Goal: Share content: Share content

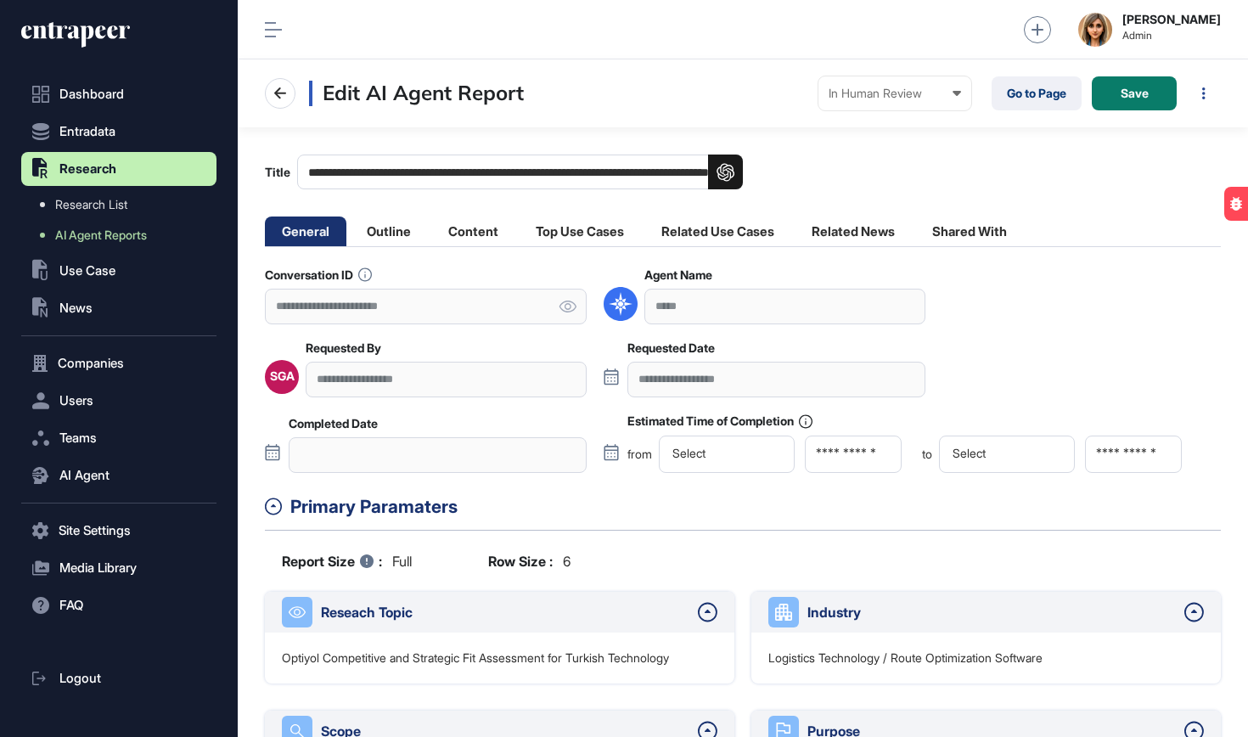
scroll to position [1, 1]
click at [964, 93] on div "In Human Review Created In Outline Review In Progress Completed In Human Review…" at bounding box center [894, 93] width 153 height 34
click at [0, 0] on div "Completed" at bounding box center [0, 0] width 0 height 0
click at [644, 229] on li "Top Use Cases" at bounding box center [717, 231] width 147 height 30
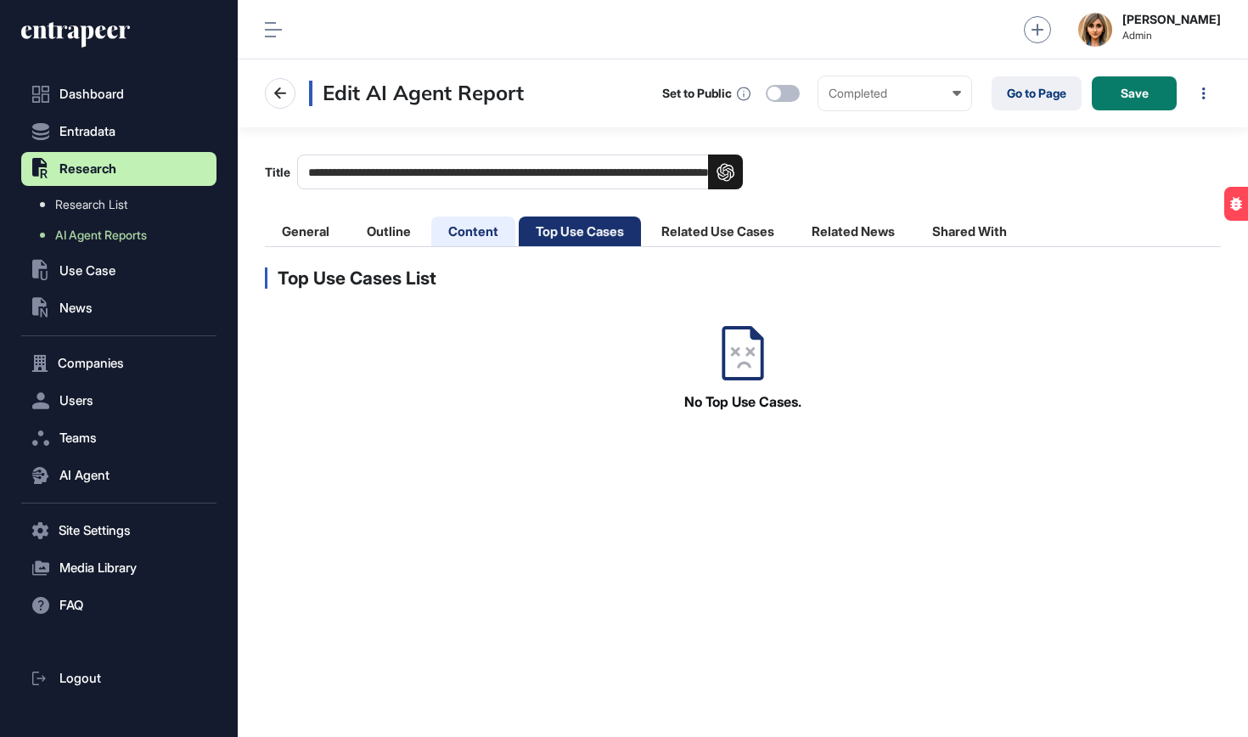
click at [519, 234] on li "Content" at bounding box center [580, 231] width 122 height 30
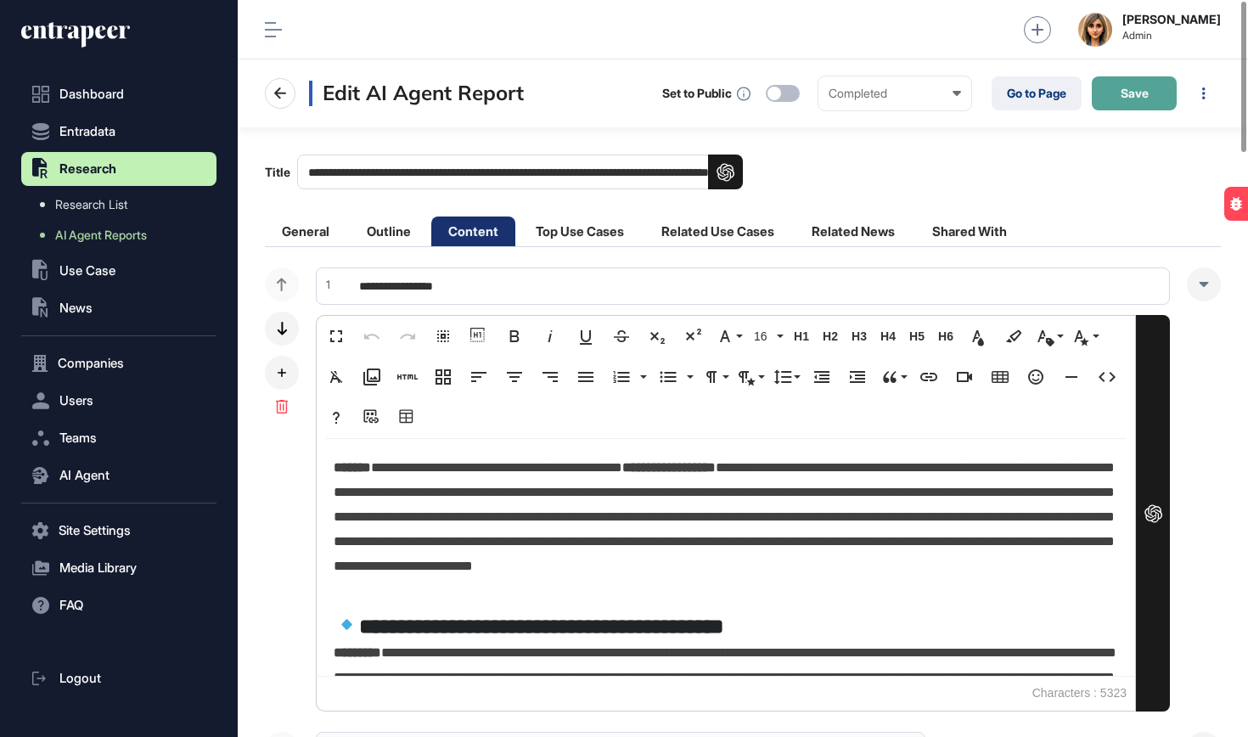
click at [1142, 98] on span "Save" at bounding box center [1135, 93] width 28 height 12
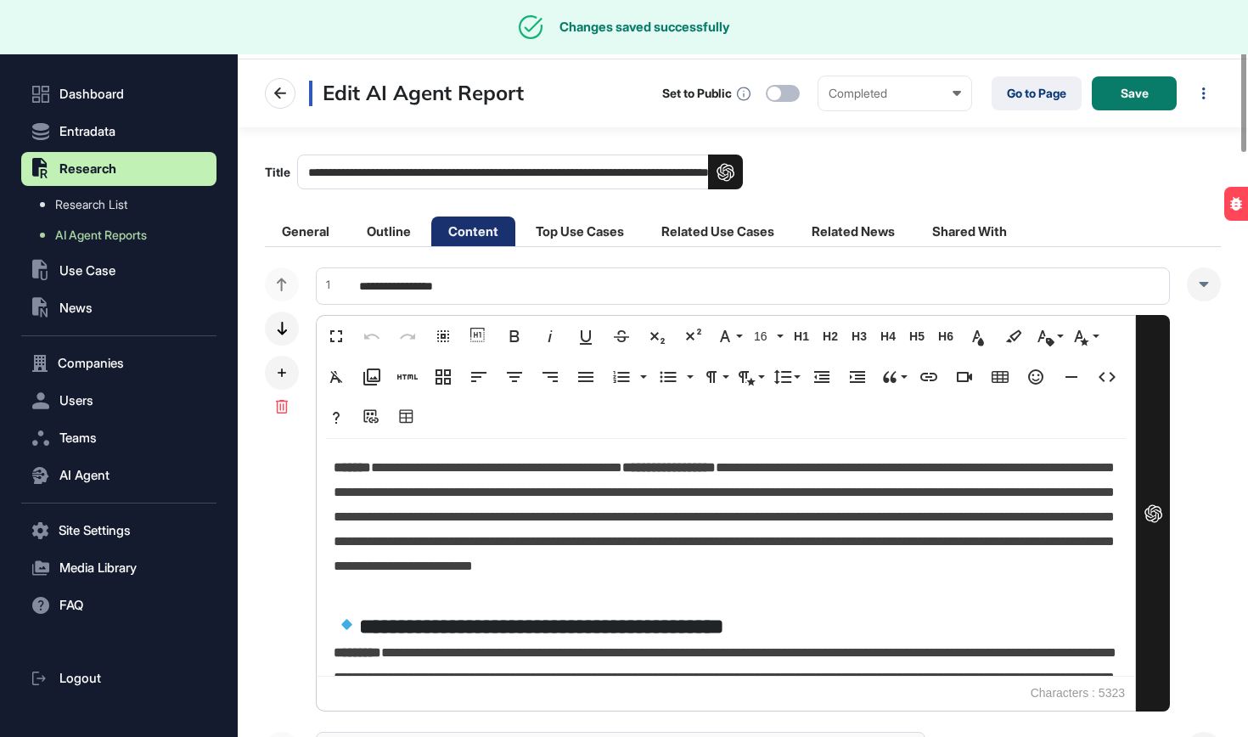
click at [1042, 104] on link "Go to Page" at bounding box center [1037, 93] width 90 height 34
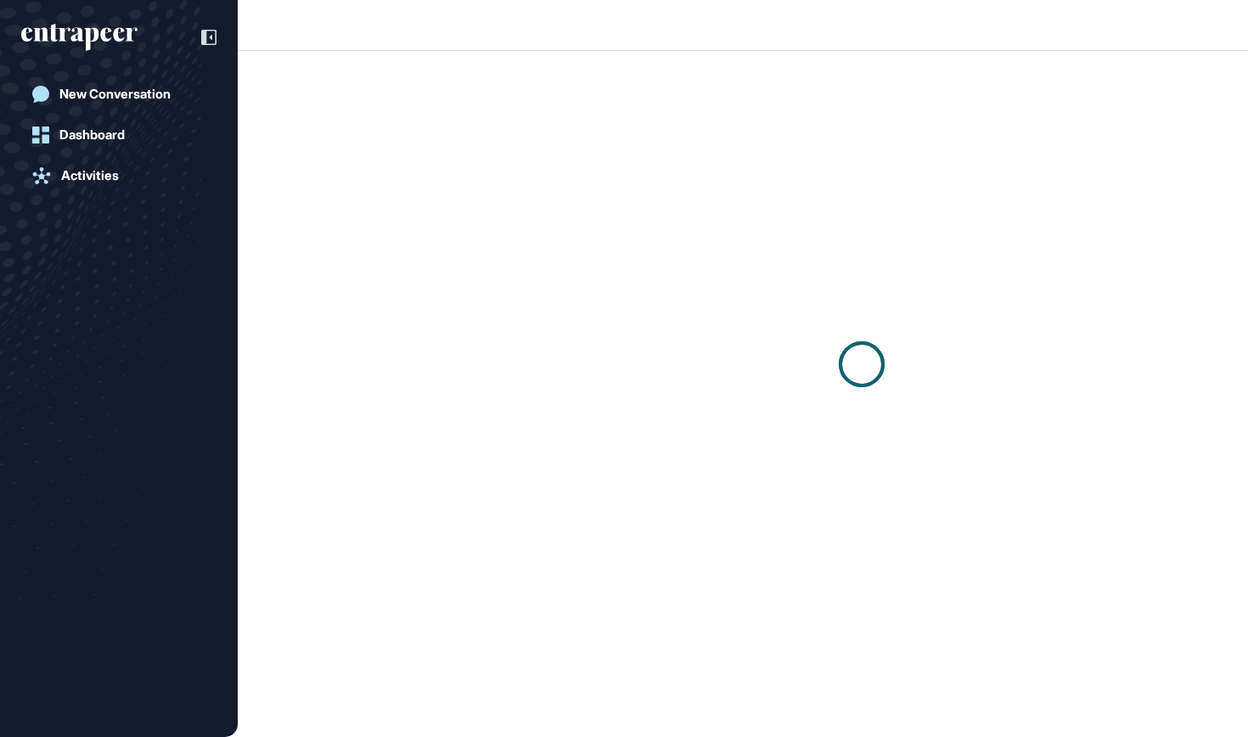
scroll to position [1, 1]
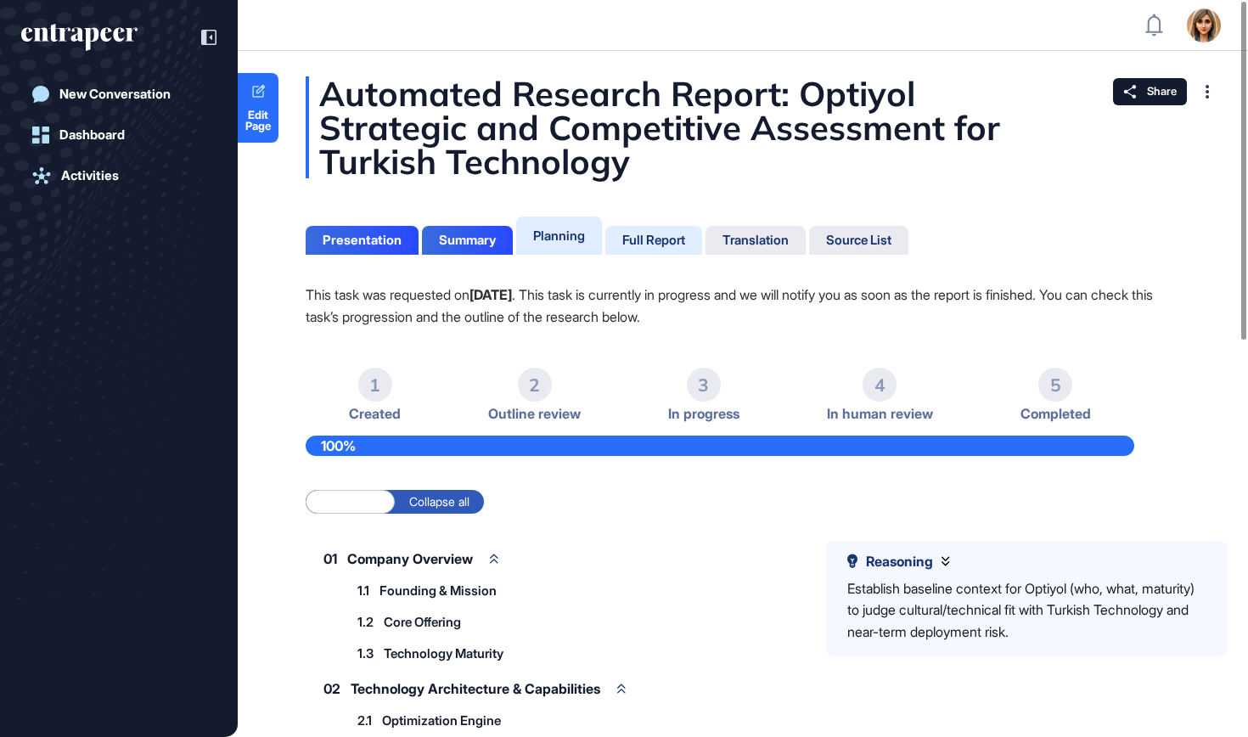
click at [655, 241] on div "Full Report" at bounding box center [653, 240] width 63 height 15
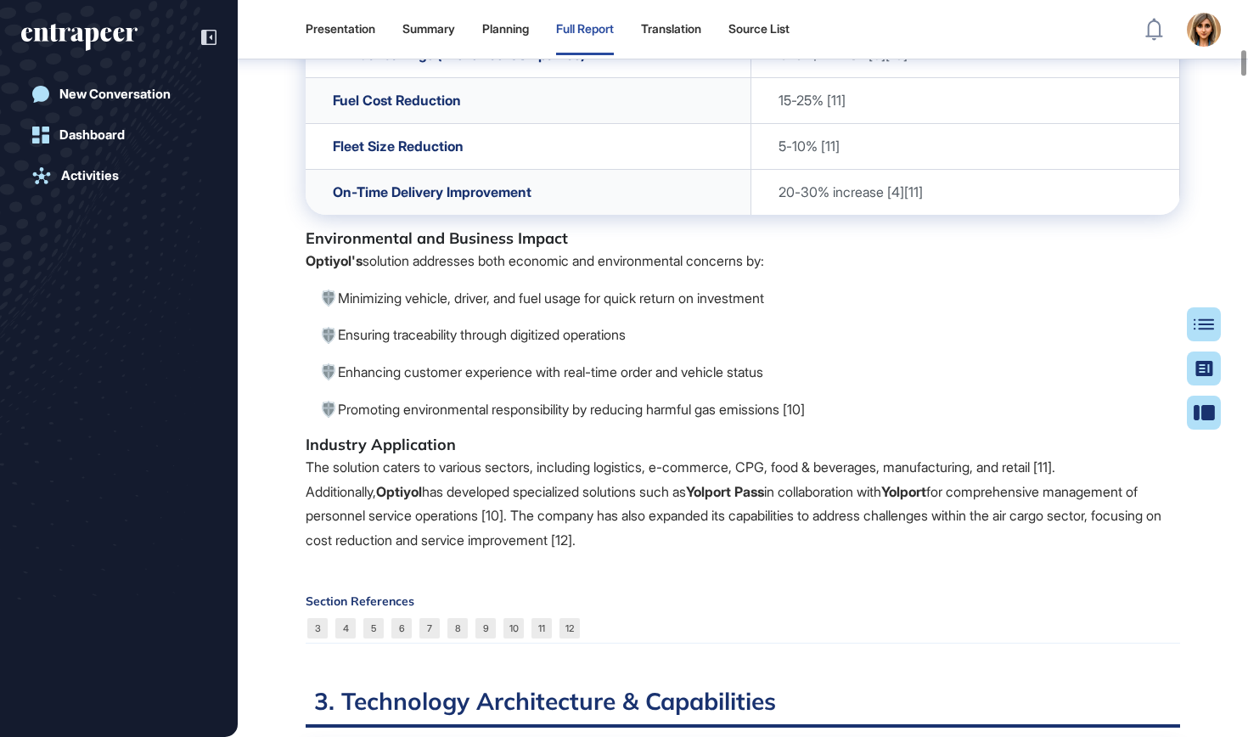
scroll to position [5210, 0]
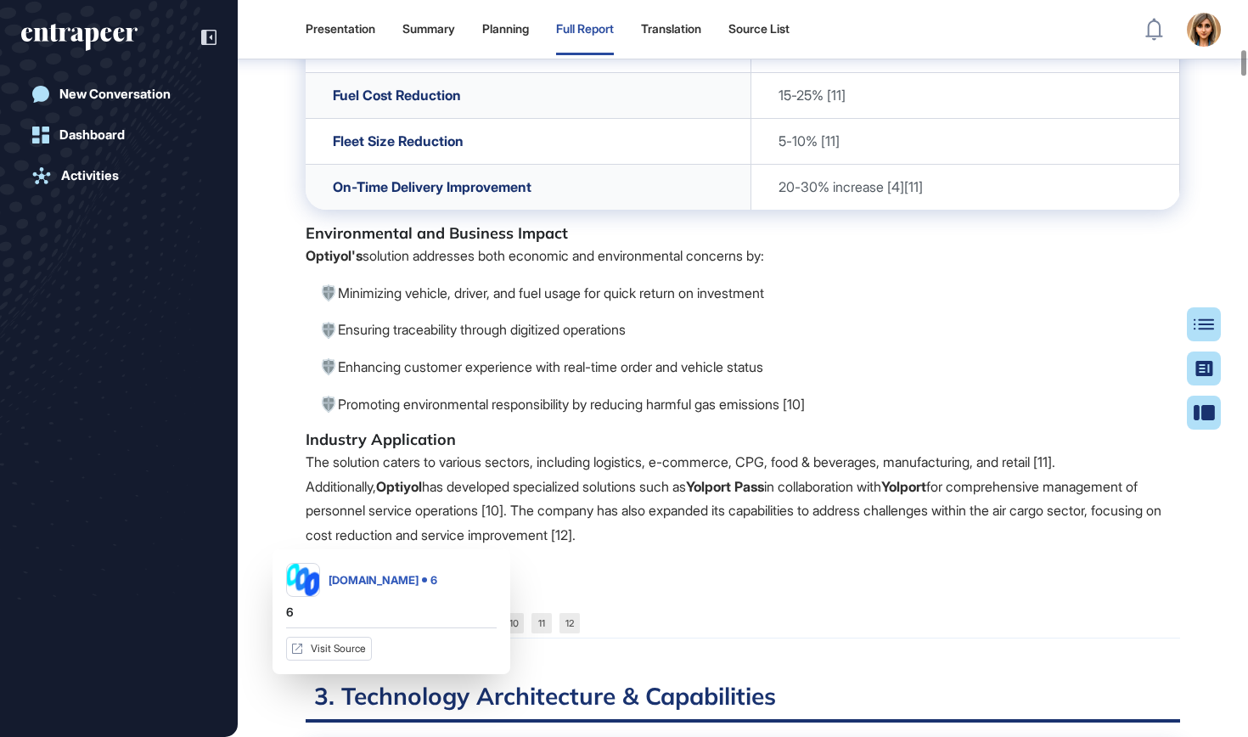
click at [408, 633] on link "6" at bounding box center [401, 623] width 20 height 20
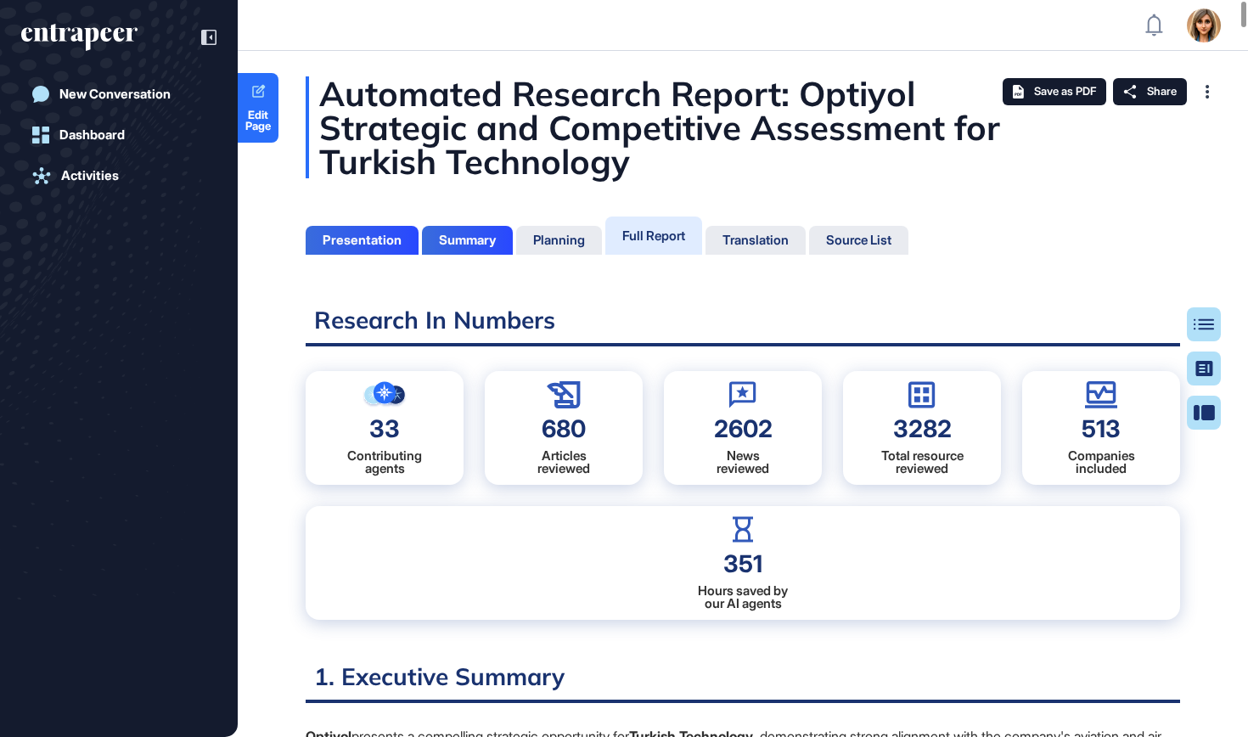
scroll to position [0, 0]
click at [1150, 89] on span "Share" at bounding box center [1162, 92] width 30 height 14
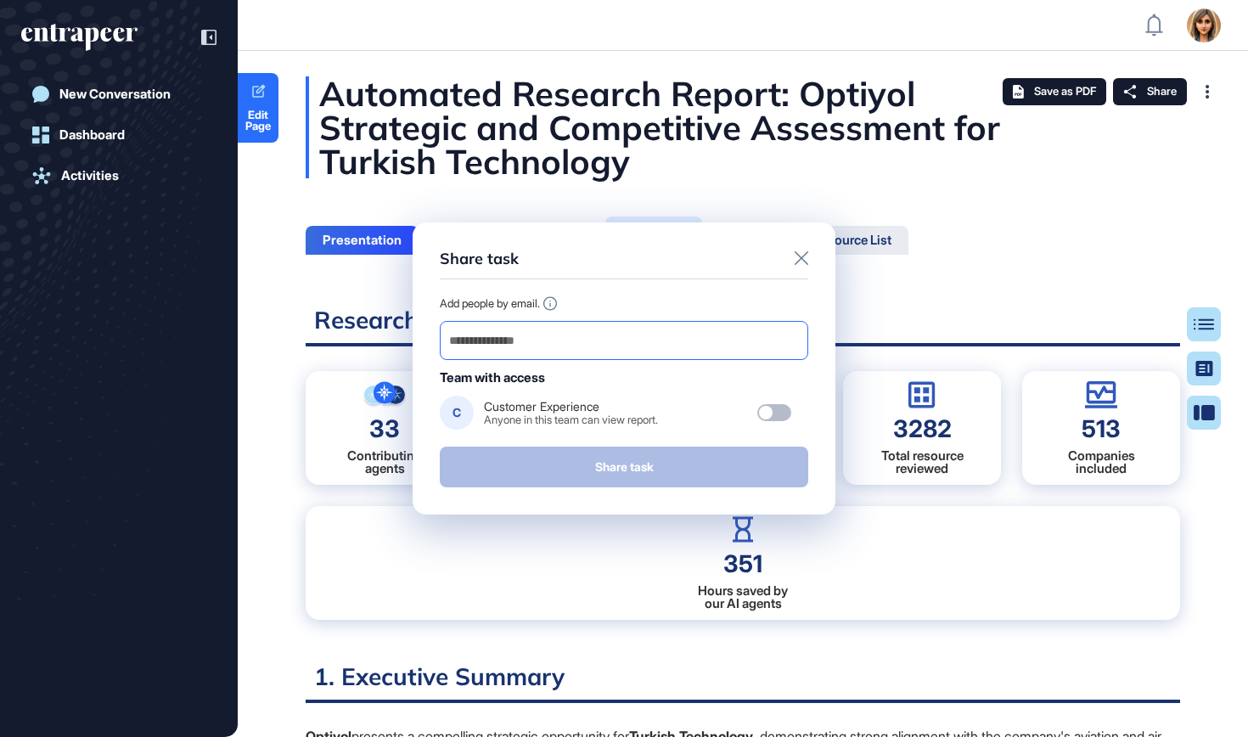
click at [598, 334] on input "email" at bounding box center [623, 341] width 353 height 24
paste input "**********"
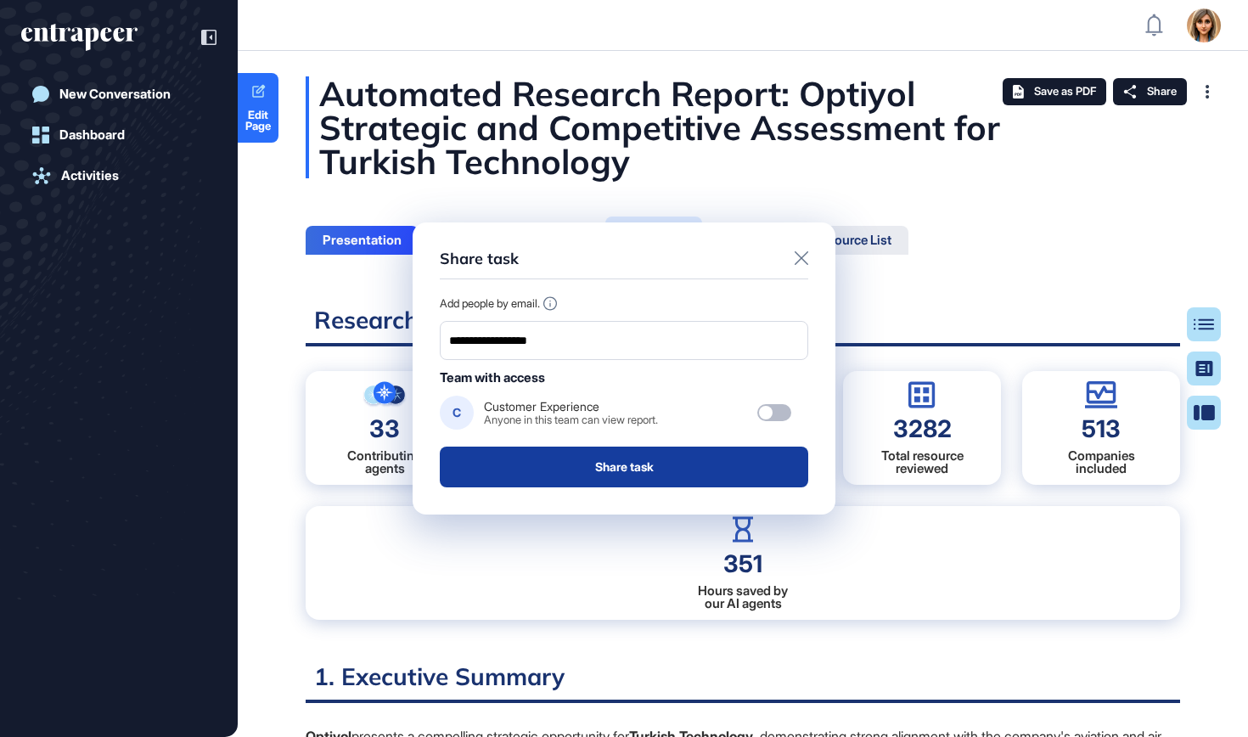
type input "**********"
click at [567, 470] on button "Share task" at bounding box center [624, 467] width 368 height 41
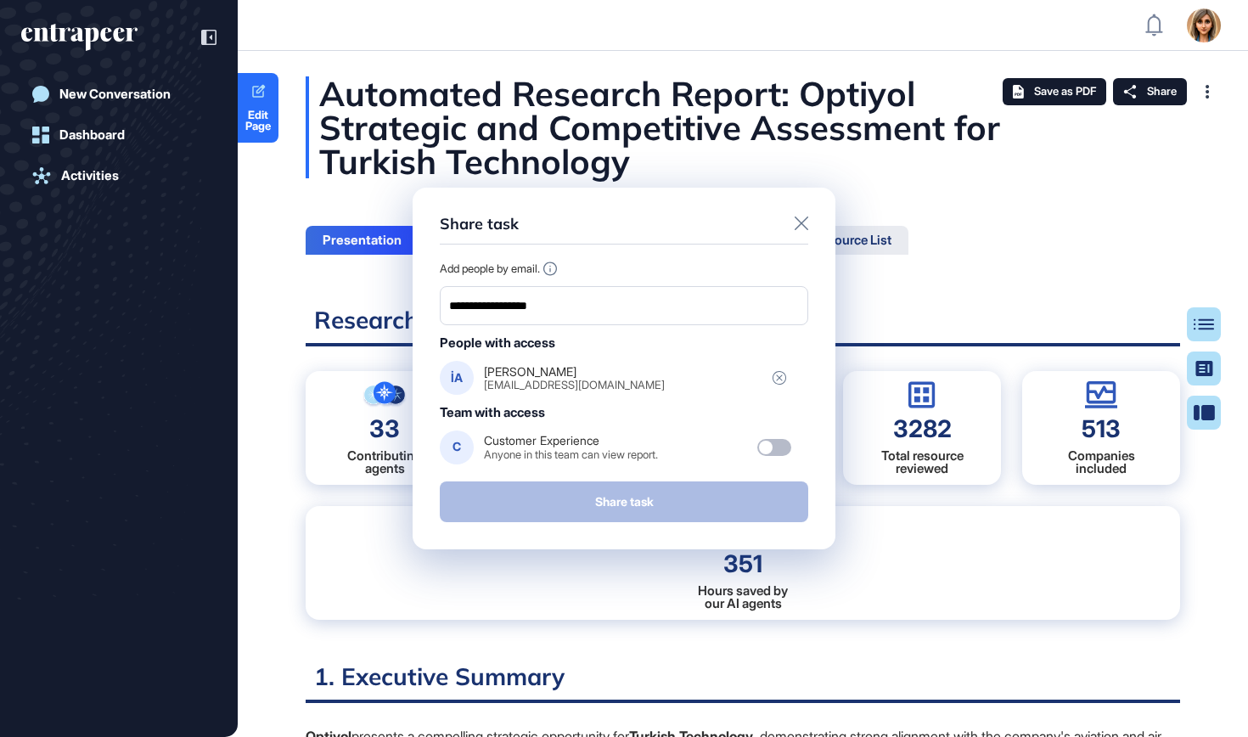
click at [797, 244] on div "Share task" at bounding box center [624, 230] width 368 height 30
click at [804, 231] on div at bounding box center [802, 225] width 14 height 20
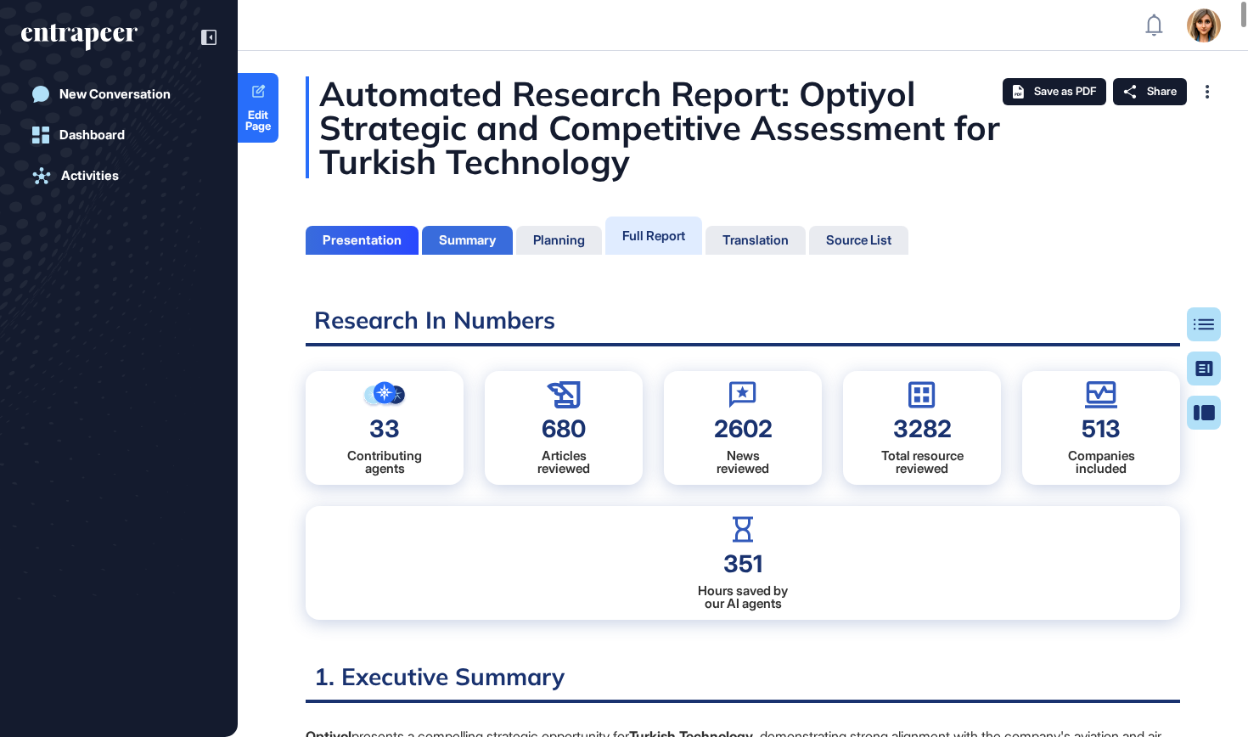
click at [457, 246] on div "Summary" at bounding box center [467, 240] width 57 height 15
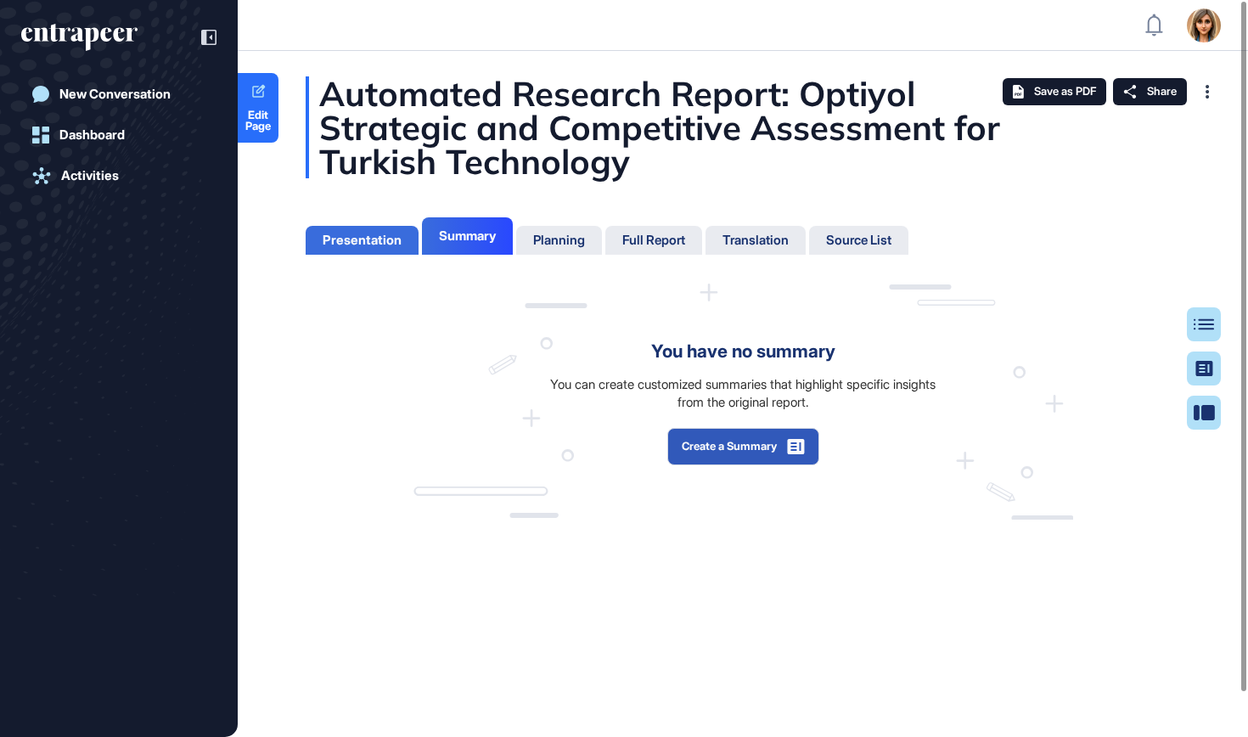
scroll to position [8, 1]
click at [375, 244] on div "Presentation" at bounding box center [362, 240] width 79 height 15
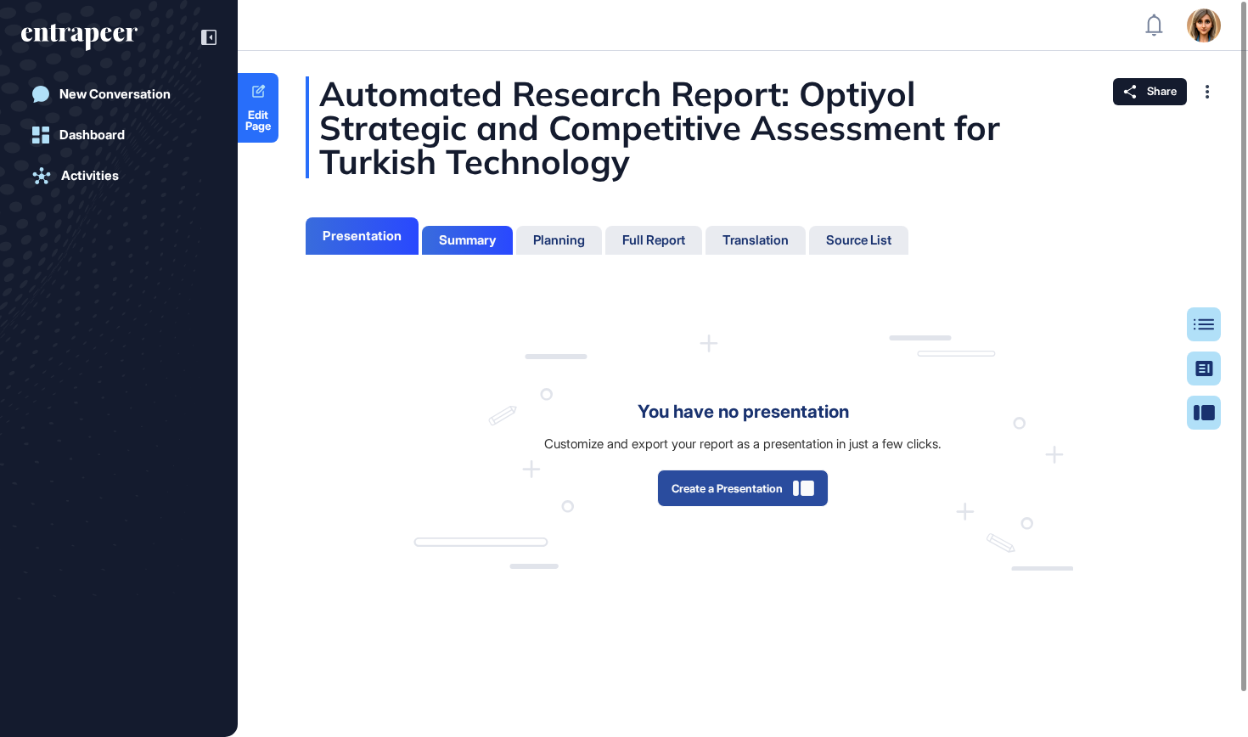
scroll to position [8, 1]
click at [699, 505] on button "Create a Presentation" at bounding box center [742, 487] width 171 height 37
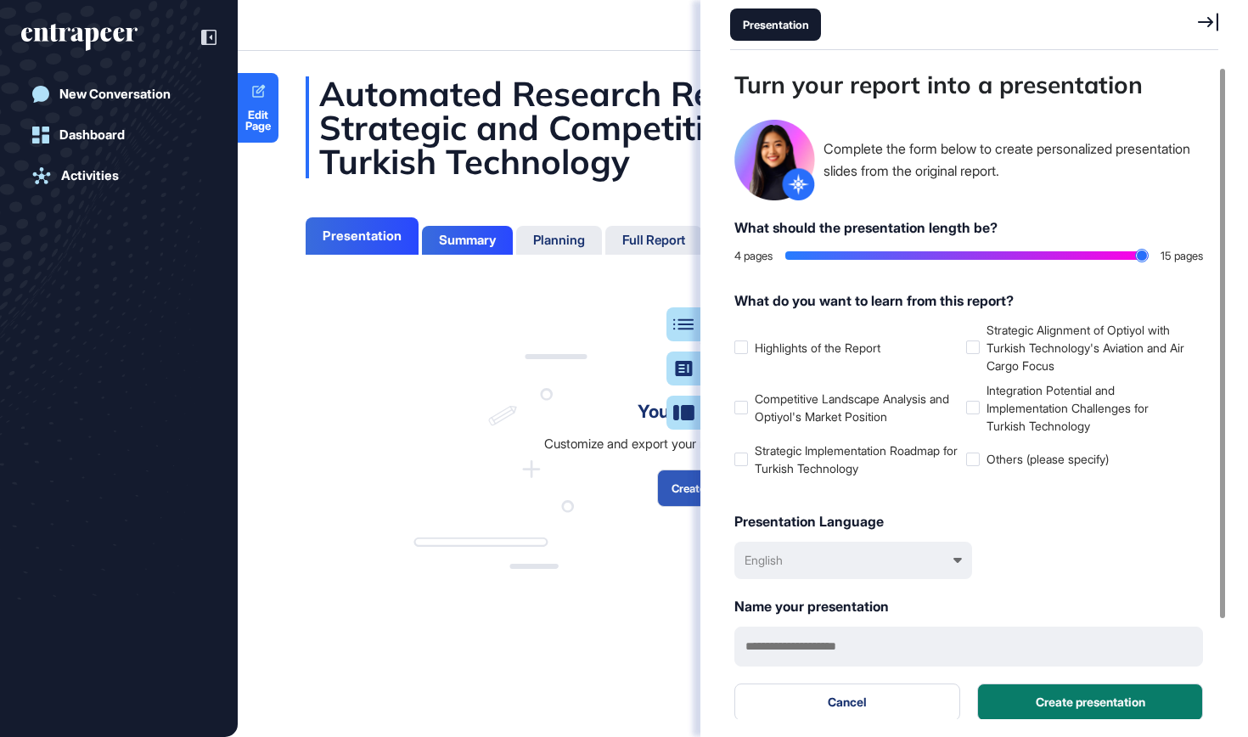
type input "**"
click at [1137, 259] on input "range" at bounding box center [966, 255] width 362 height 8
click at [975, 351] on div at bounding box center [973, 347] width 14 height 14
click at [975, 399] on label "Integration Potential and Implementation Challenges for Turkish Technology" at bounding box center [1078, 407] width 225 height 53
click at [969, 452] on div at bounding box center [973, 459] width 14 height 14
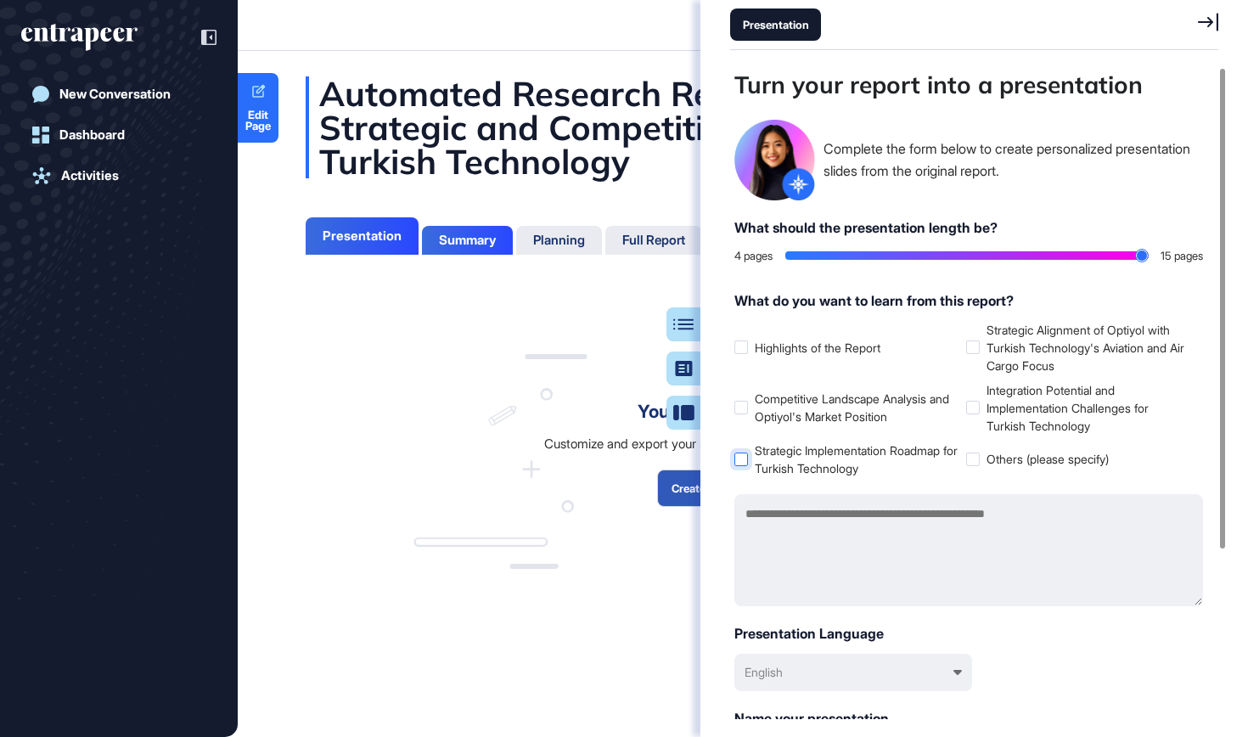
click at [815, 469] on label "Strategic Implementation Roadmap for Turkish Technology" at bounding box center [846, 459] width 225 height 36
click at [815, 415] on label "Competitive Landscape Analysis and Optiyol's Market Position" at bounding box center [846, 408] width 225 height 36
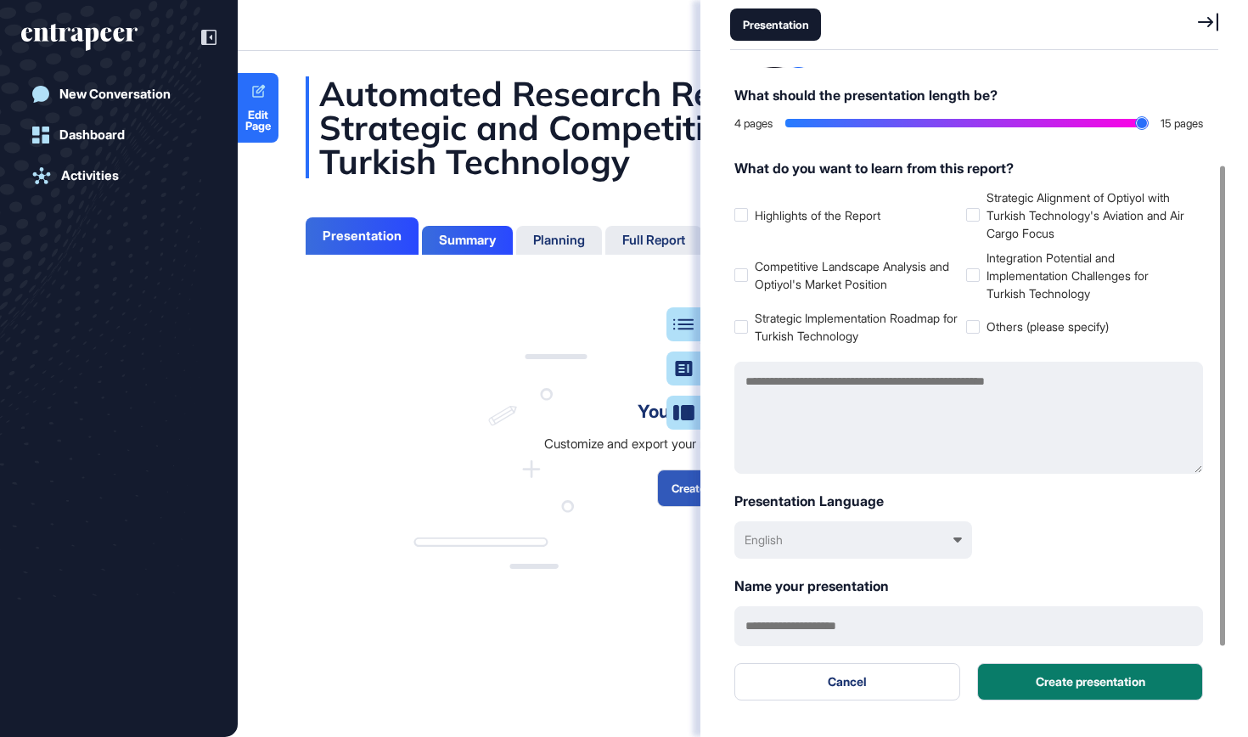
click at [842, 542] on div "English" at bounding box center [853, 539] width 238 height 37
click at [807, 642] on div "Türkçe" at bounding box center [854, 657] width 221 height 31
click at [1135, 680] on button "Create presentation" at bounding box center [1090, 681] width 226 height 37
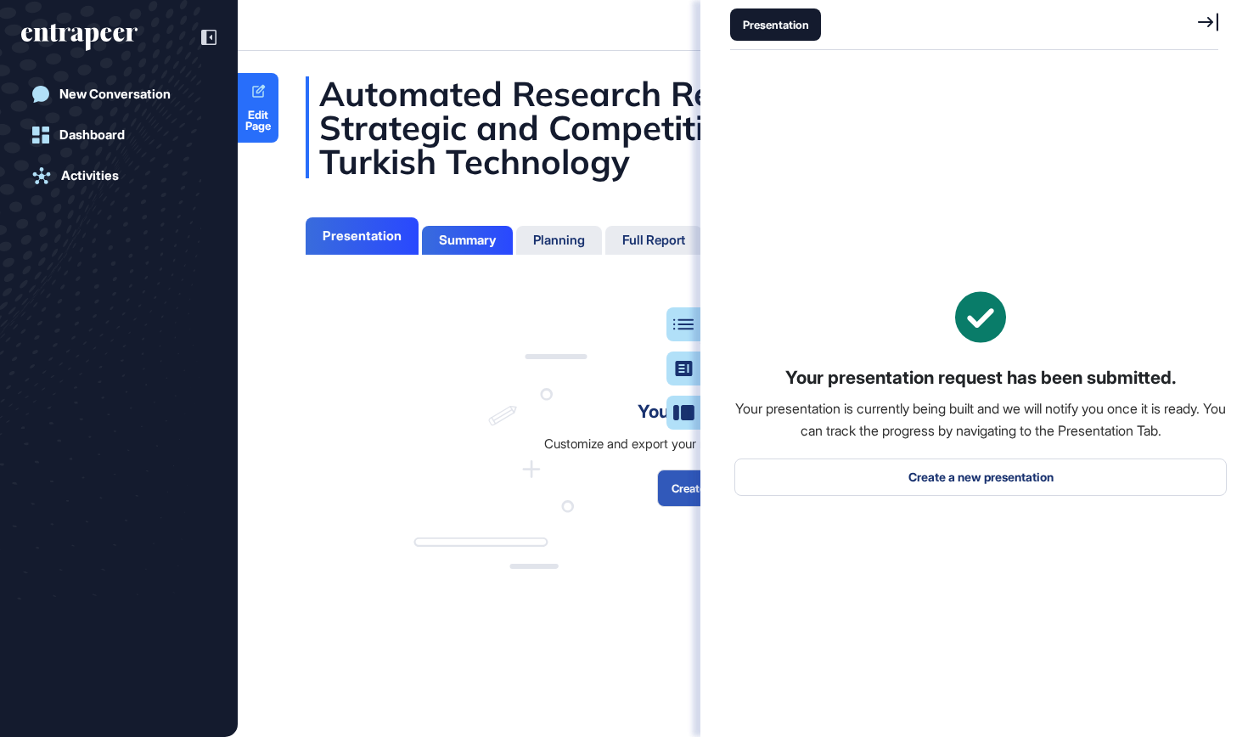
click at [1205, 10] on div "Presentation" at bounding box center [974, 25] width 488 height 50
click at [1201, 22] on icon at bounding box center [1208, 22] width 20 height 18
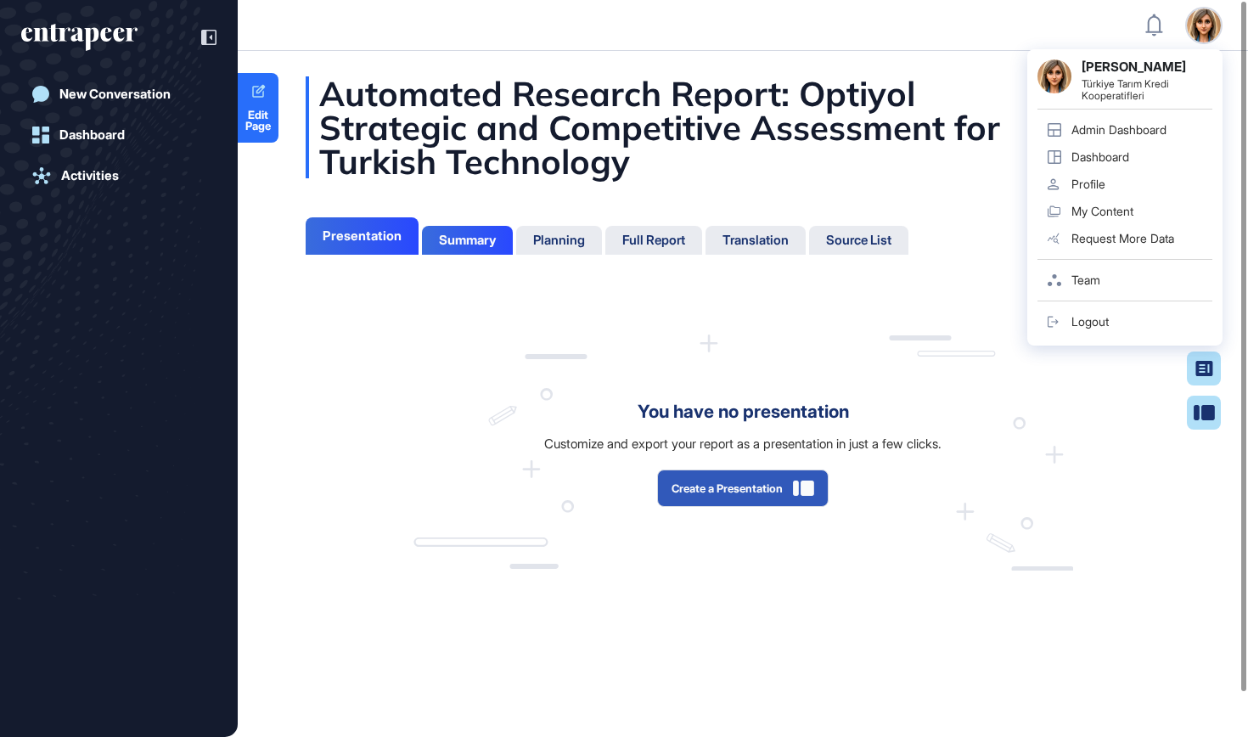
scroll to position [652, 4]
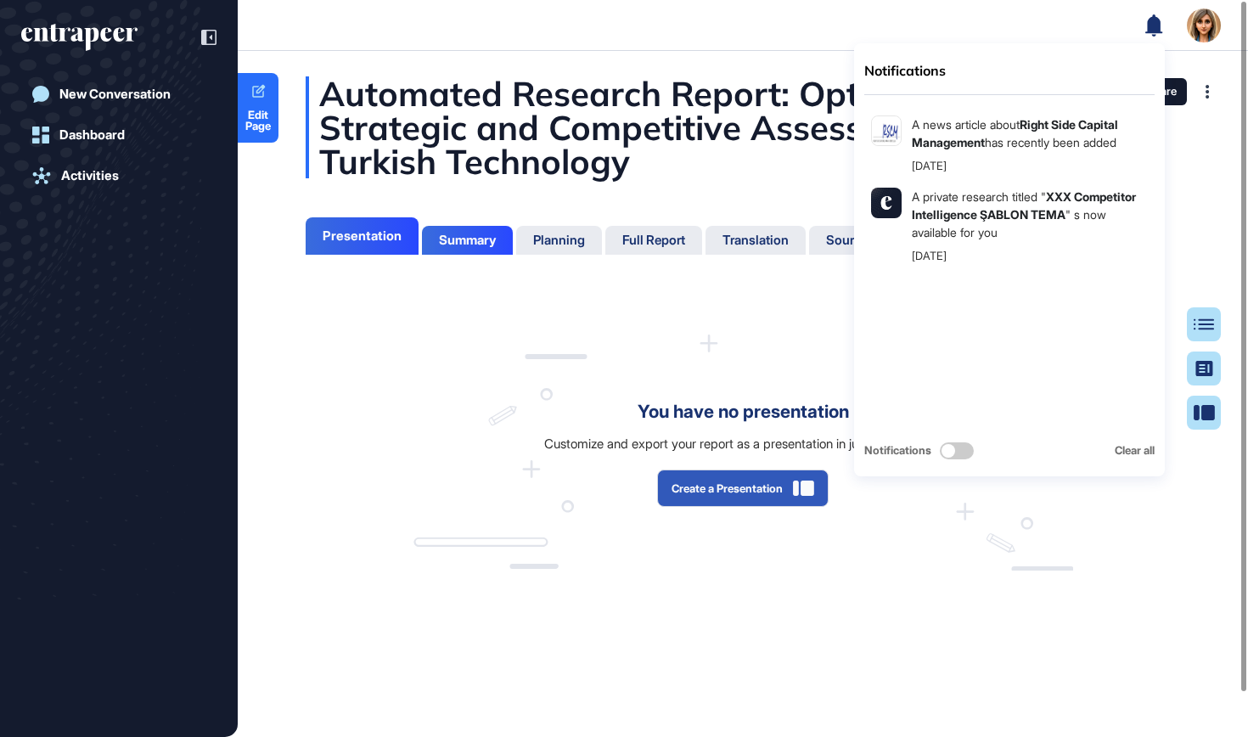
click at [461, 256] on div "Automated Research Report: Optiyol Strategic and Competitive Assessment for Tur…" at bounding box center [743, 323] width 1010 height 494
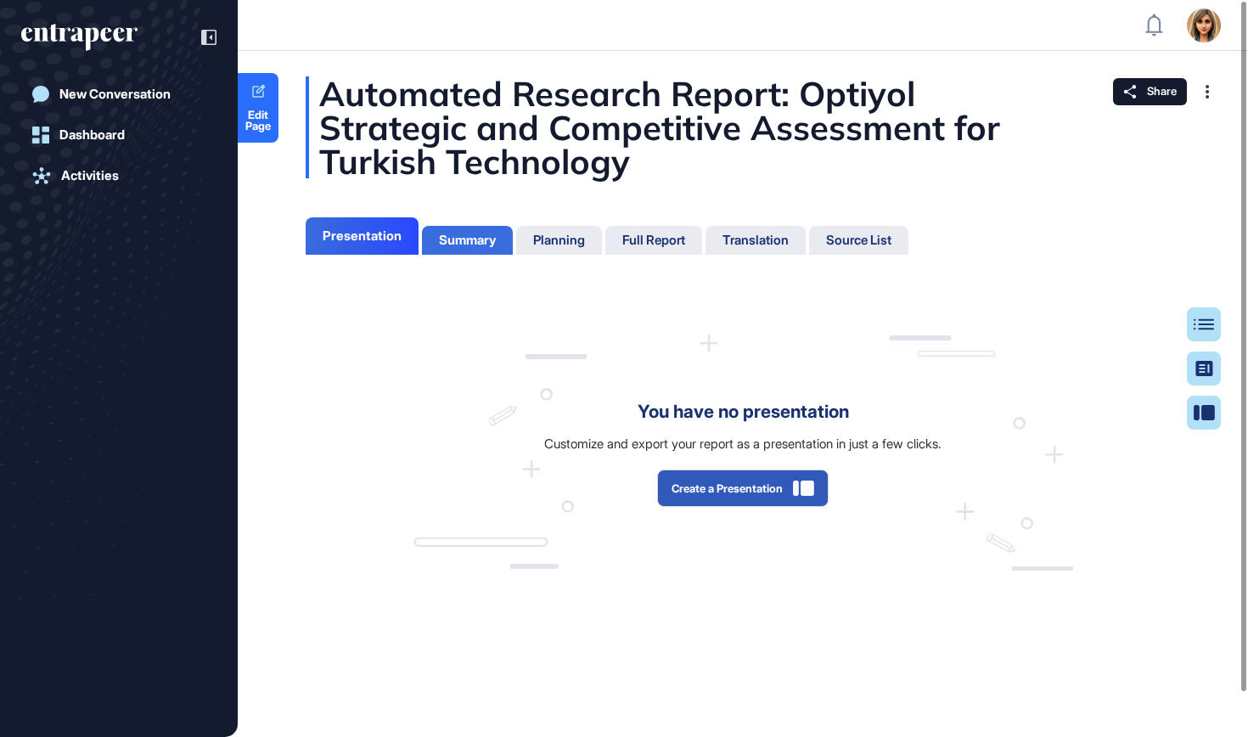
click at [468, 239] on div "Summary" at bounding box center [467, 240] width 57 height 15
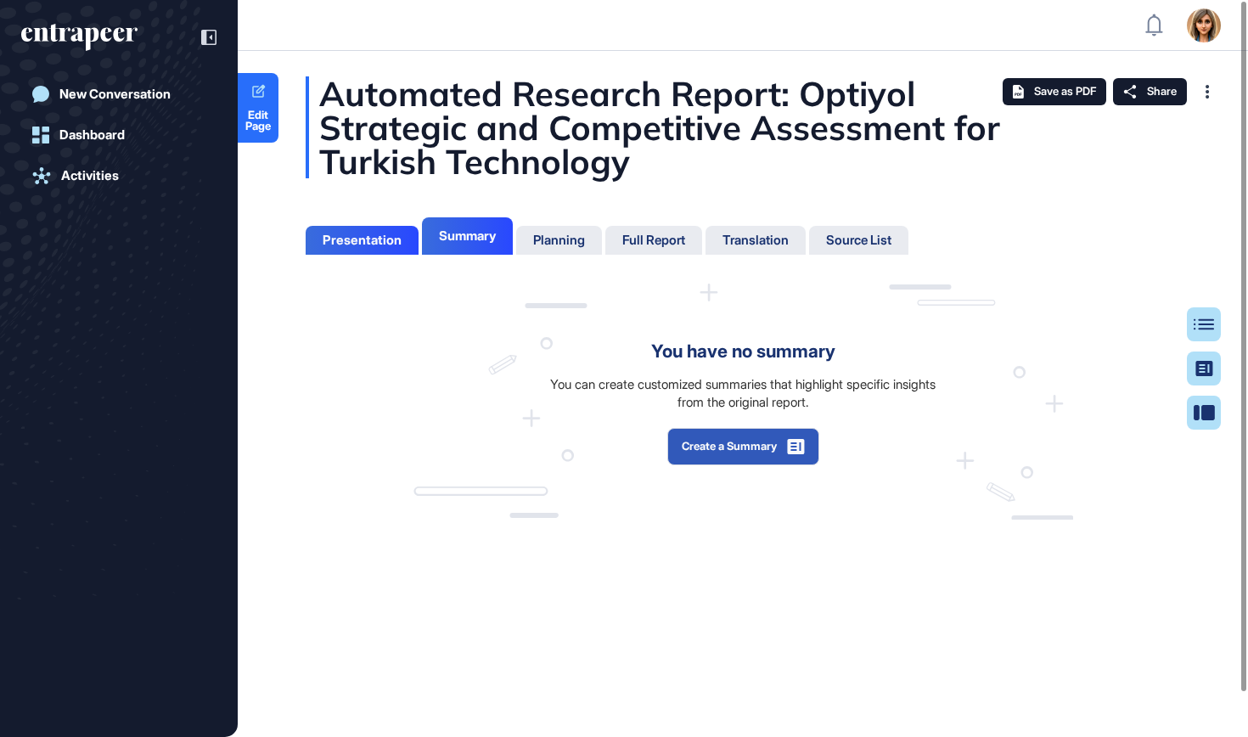
scroll to position [8, 1]
click at [783, 457] on button "Create a Summary" at bounding box center [743, 446] width 152 height 37
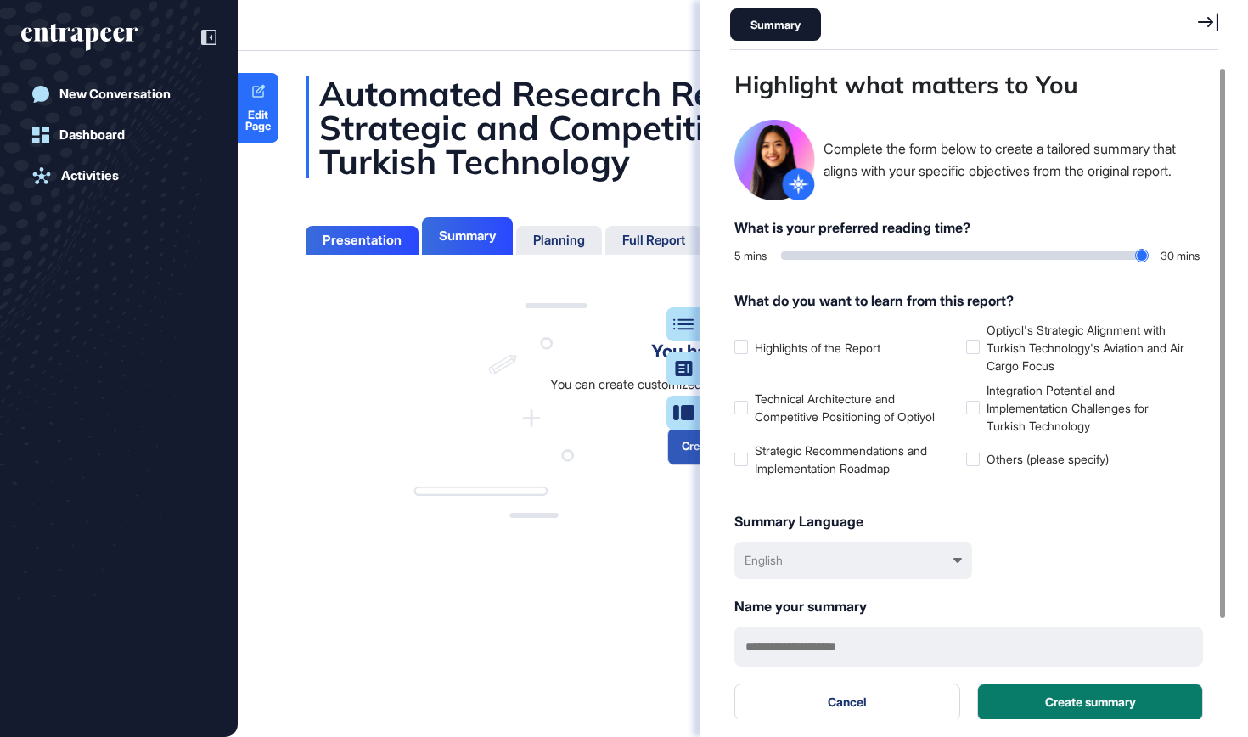
click at [1152, 254] on div "5 mins 30 mins" at bounding box center [968, 256] width 469 height 17
type input "**"
click at [1145, 253] on input "range" at bounding box center [964, 255] width 367 height 8
click at [1057, 348] on label "Optiyol's Strategic Alignment with Turkish Technology's Aviation and Air Cargo …" at bounding box center [1078, 347] width 225 height 53
click at [1039, 391] on label "Integration Potential and Implementation Challenges for Turkish Technology" at bounding box center [1078, 407] width 225 height 53
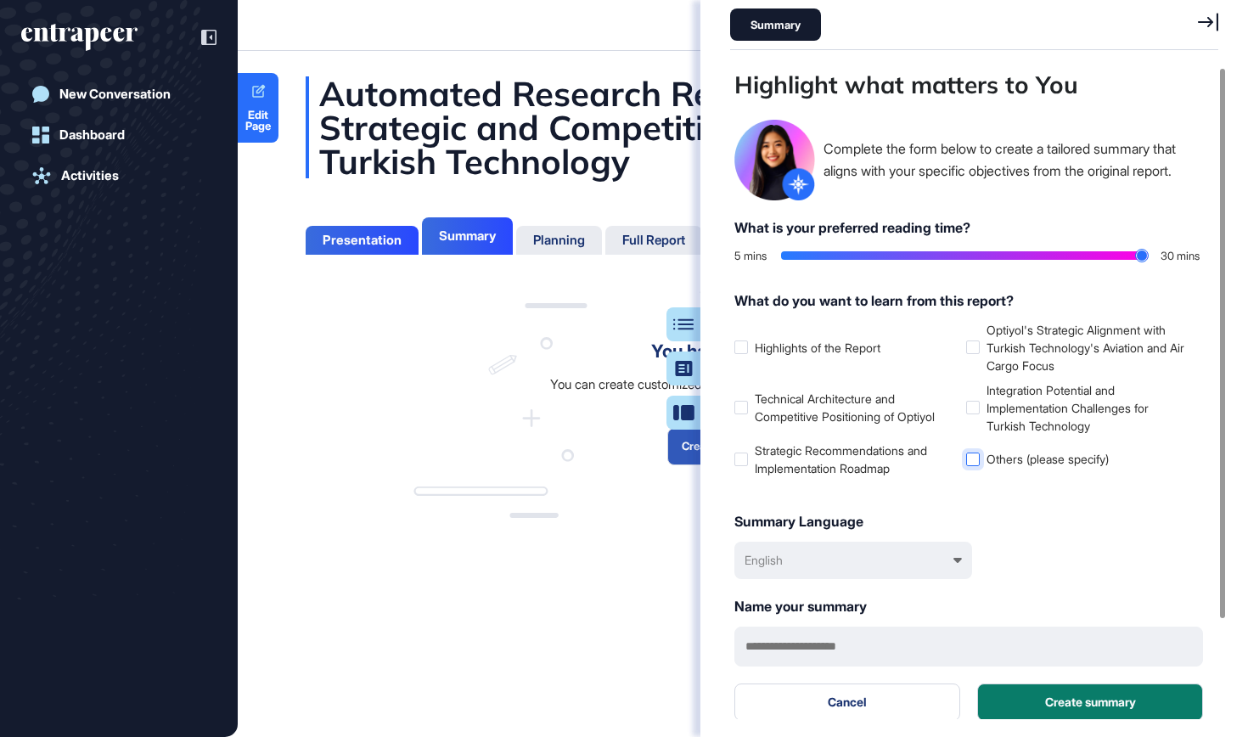
click at [1010, 457] on label "Others (please specify)" at bounding box center [1078, 459] width 225 height 18
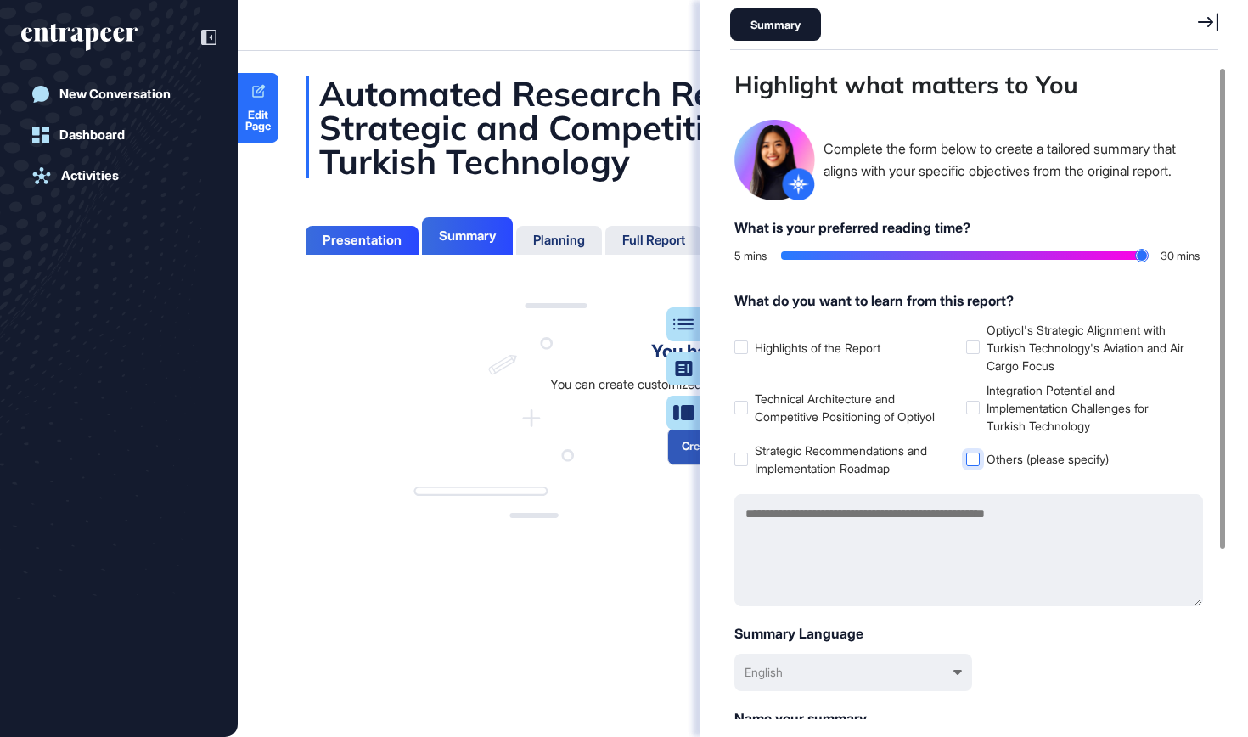
click at [1000, 457] on label "Others (please specify)" at bounding box center [1078, 459] width 225 height 18
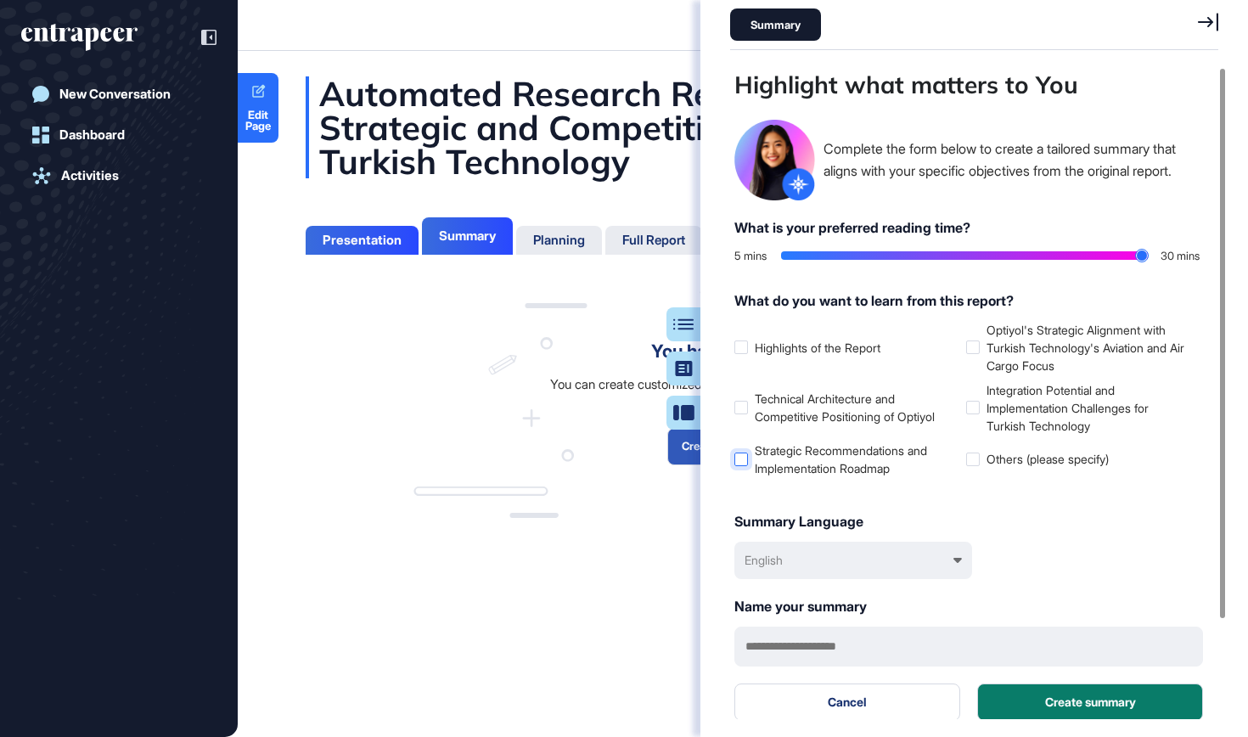
click at [864, 468] on label "Strategic Recommendations and Implementation Roadmap" at bounding box center [846, 459] width 225 height 36
drag, startPoint x: 862, startPoint y: 420, endPoint x: 856, endPoint y: 486, distance: 66.5
click at [862, 420] on label "Technical Architecture and Competitive Positioning of Optiyol" at bounding box center [846, 408] width 225 height 36
click at [846, 548] on div "English" at bounding box center [853, 560] width 238 height 37
click at [818, 662] on div "Türkçe" at bounding box center [854, 677] width 221 height 31
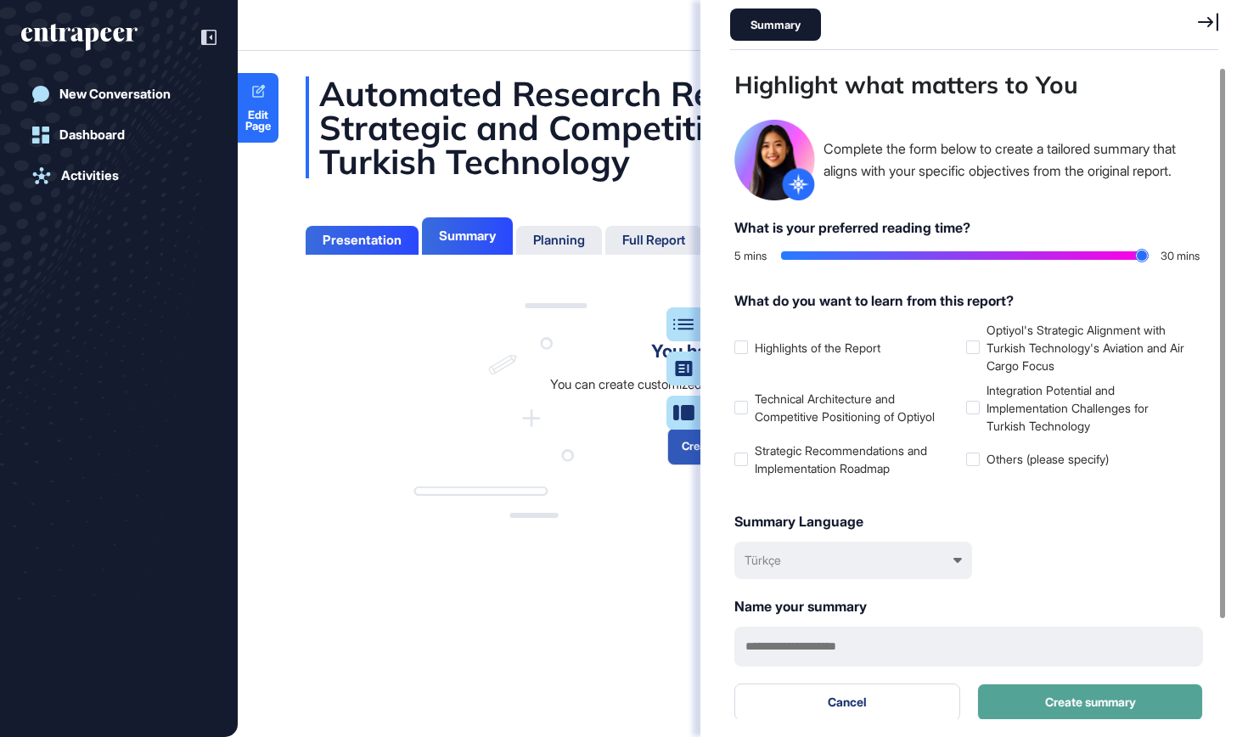
click at [1039, 700] on button "Create summary" at bounding box center [1090, 701] width 226 height 37
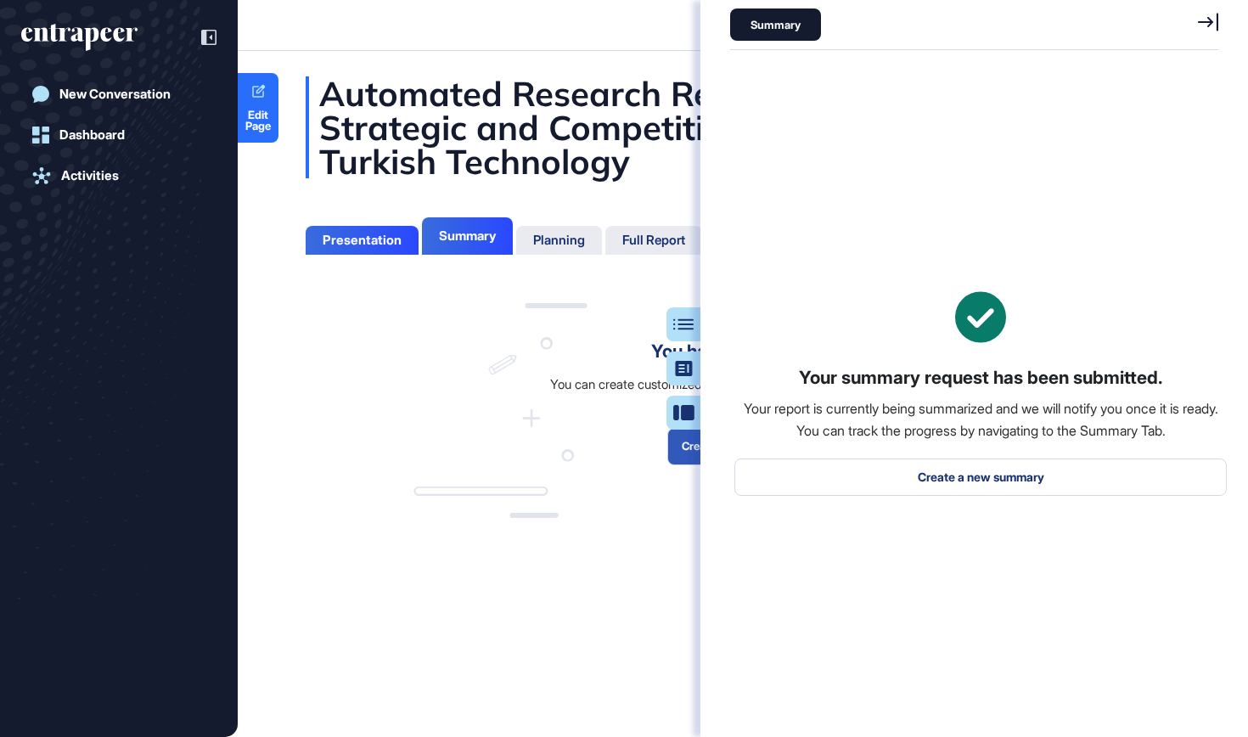
click at [633, 340] on div "You have no summary You can create customized summaries that highlight specific…" at bounding box center [743, 402] width 660 height 236
click at [1212, 25] on icon at bounding box center [1208, 22] width 20 height 19
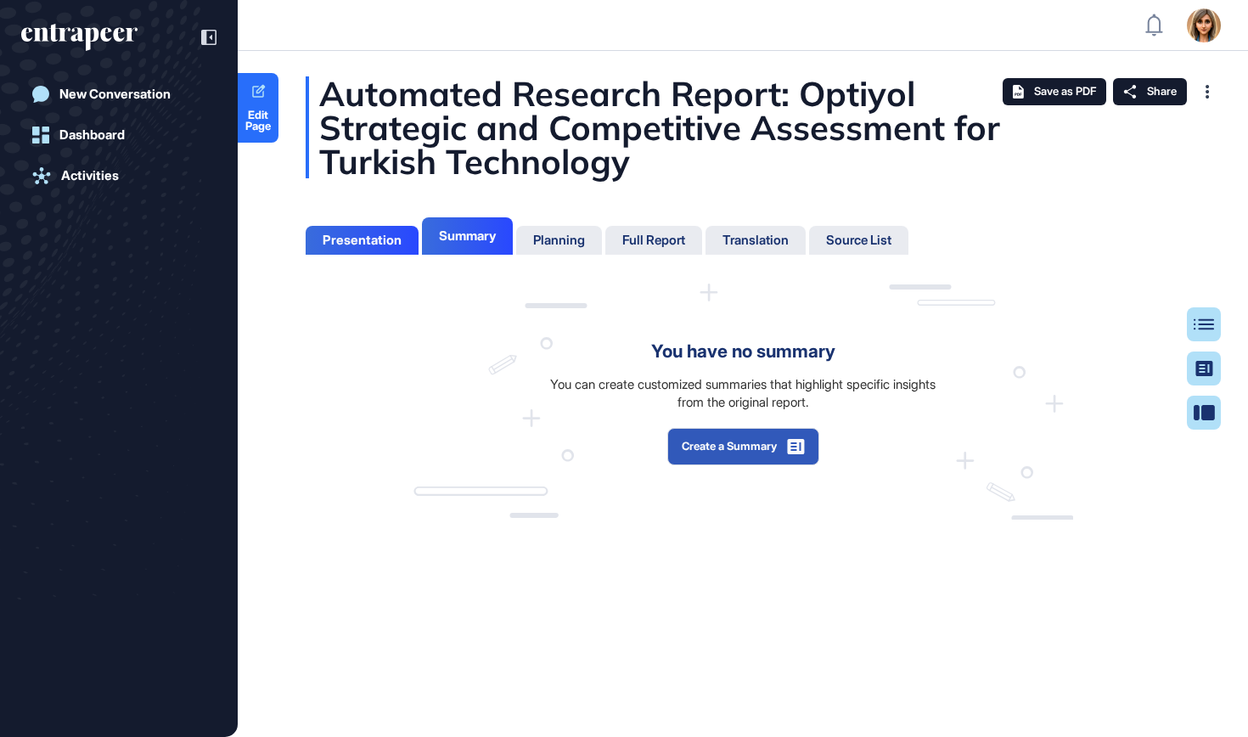
scroll to position [0, 0]
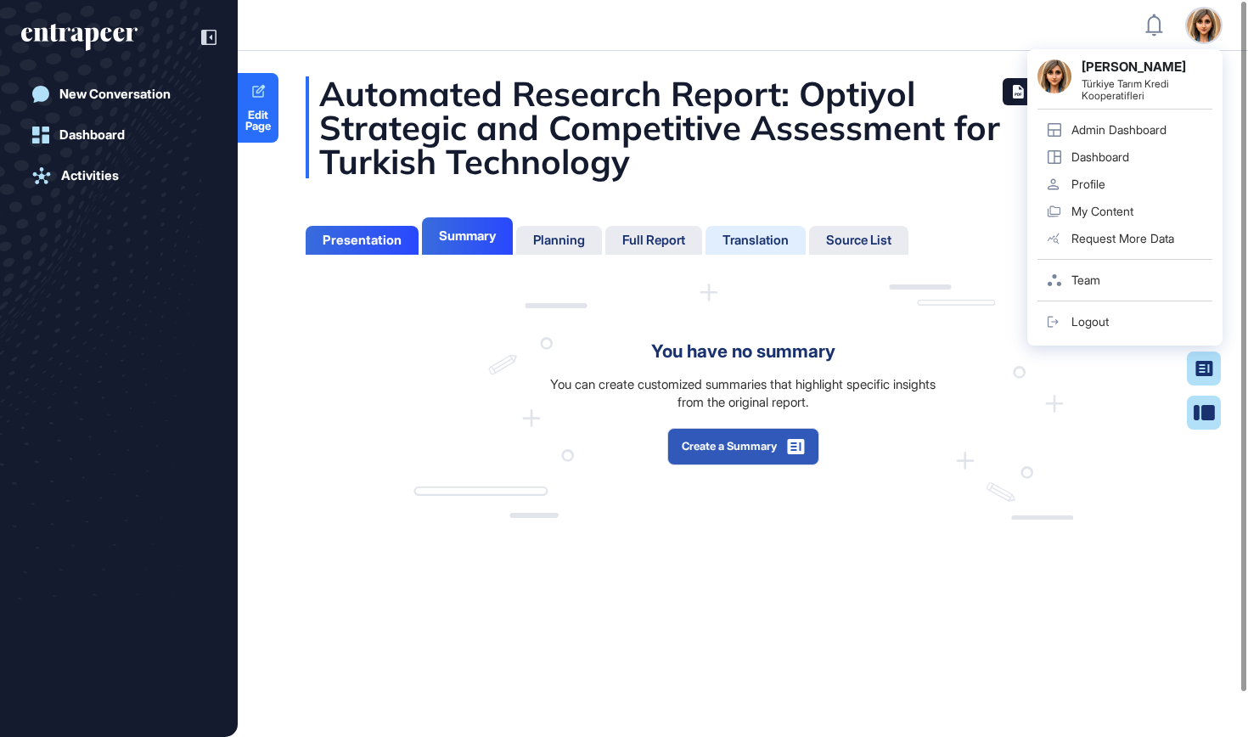
click at [778, 236] on div "Translation" at bounding box center [755, 240] width 66 height 15
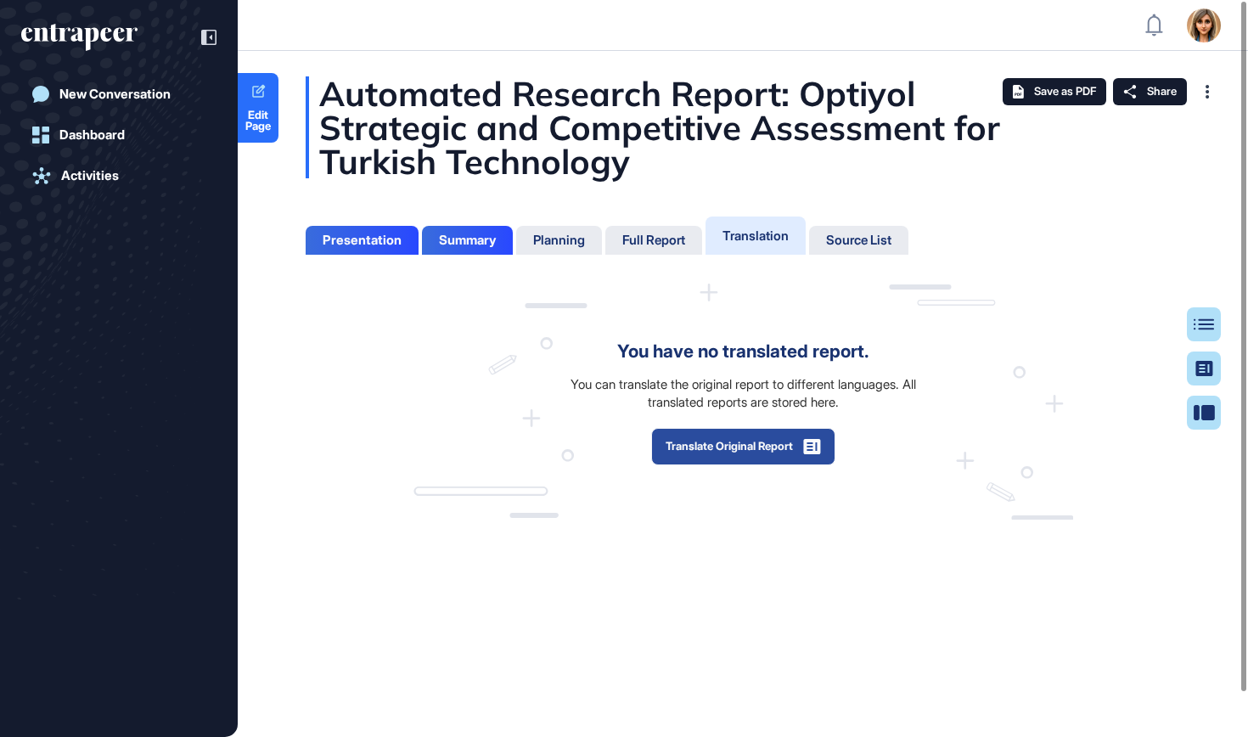
click at [683, 436] on button "Translate Original Report" at bounding box center [743, 446] width 184 height 37
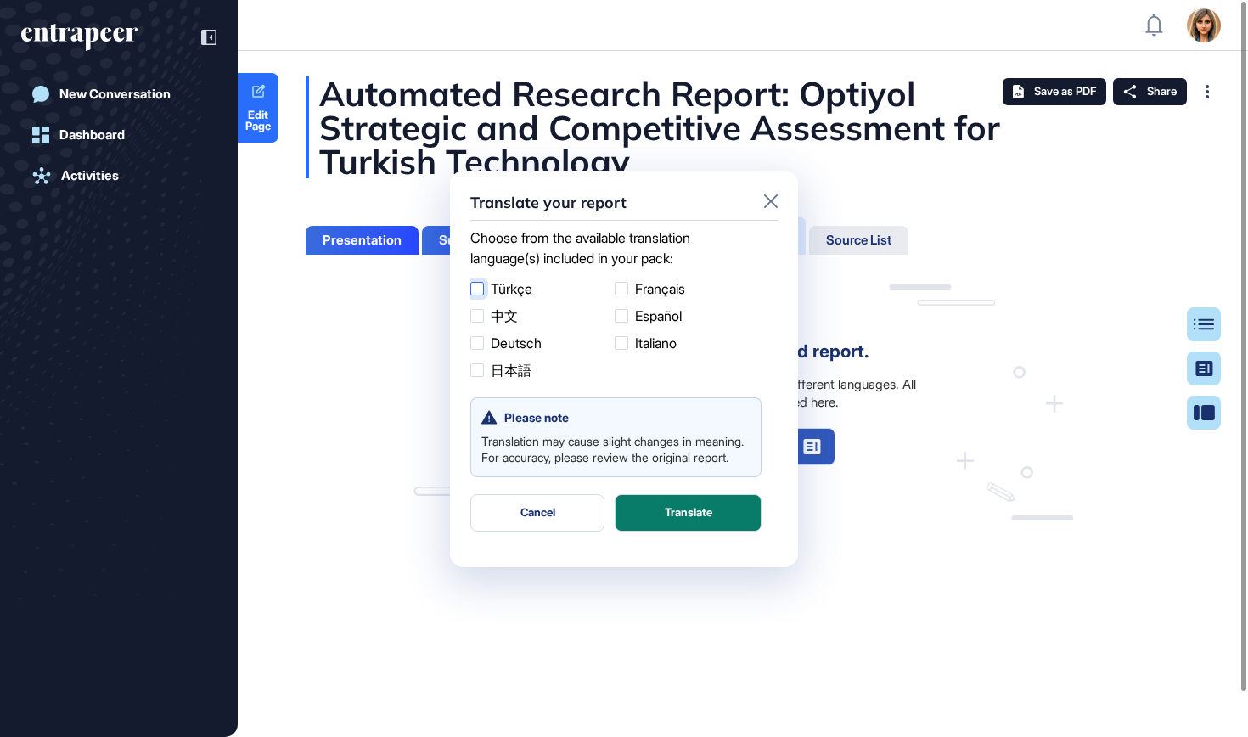
click at [519, 289] on label "Türkçe" at bounding box center [539, 288] width 138 height 20
click at [722, 517] on button "Translate" at bounding box center [688, 512] width 147 height 37
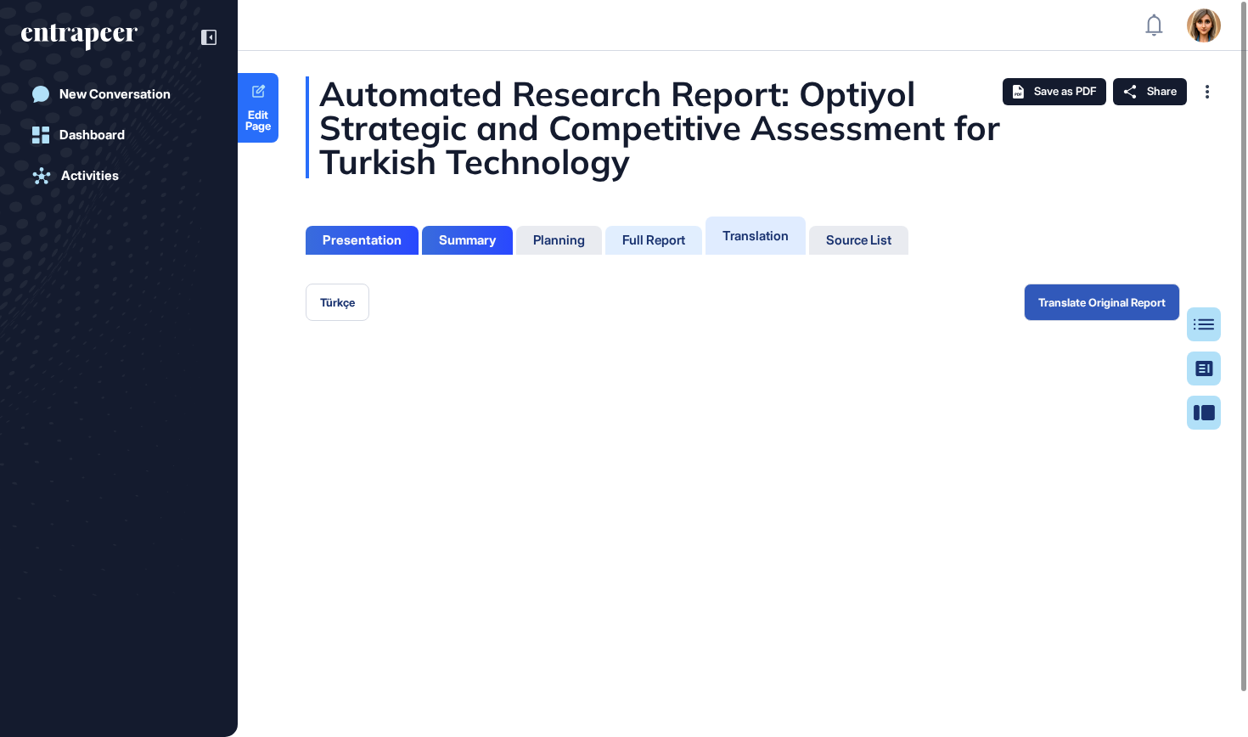
click at [648, 248] on div "Full Report" at bounding box center [653, 240] width 97 height 29
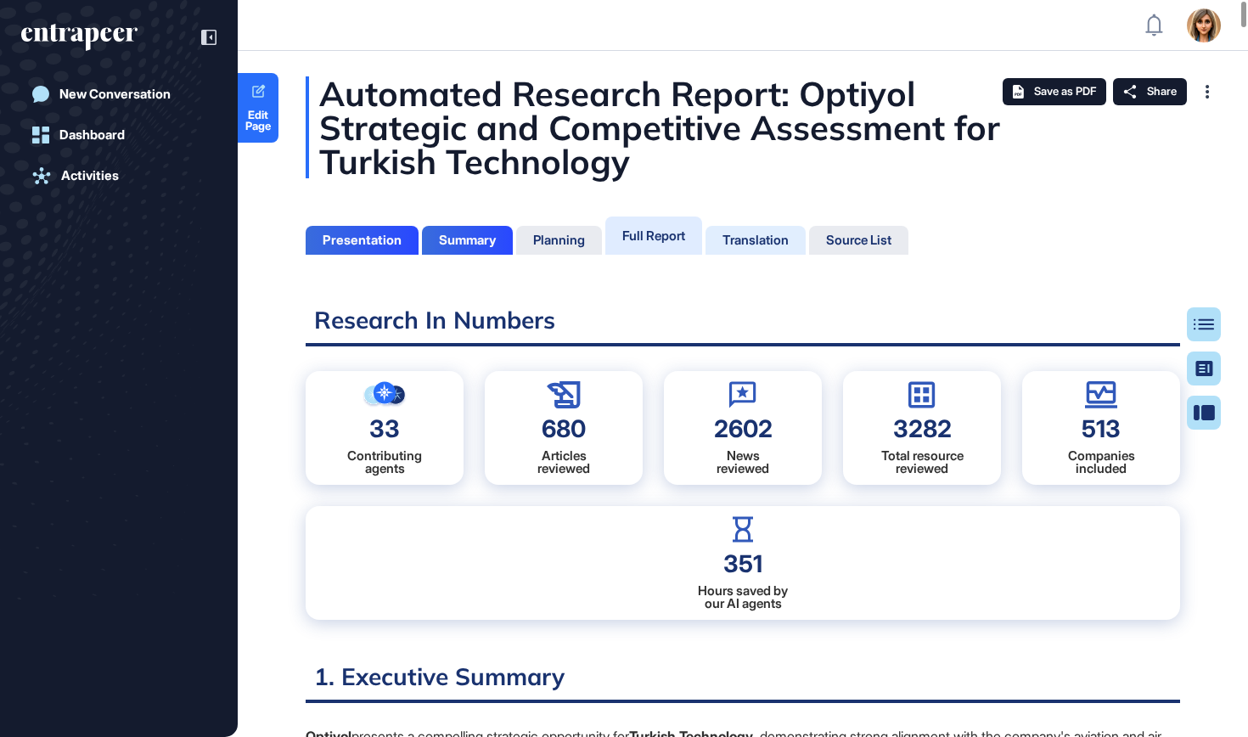
click at [809, 230] on div "Translation" at bounding box center [858, 240] width 99 height 29
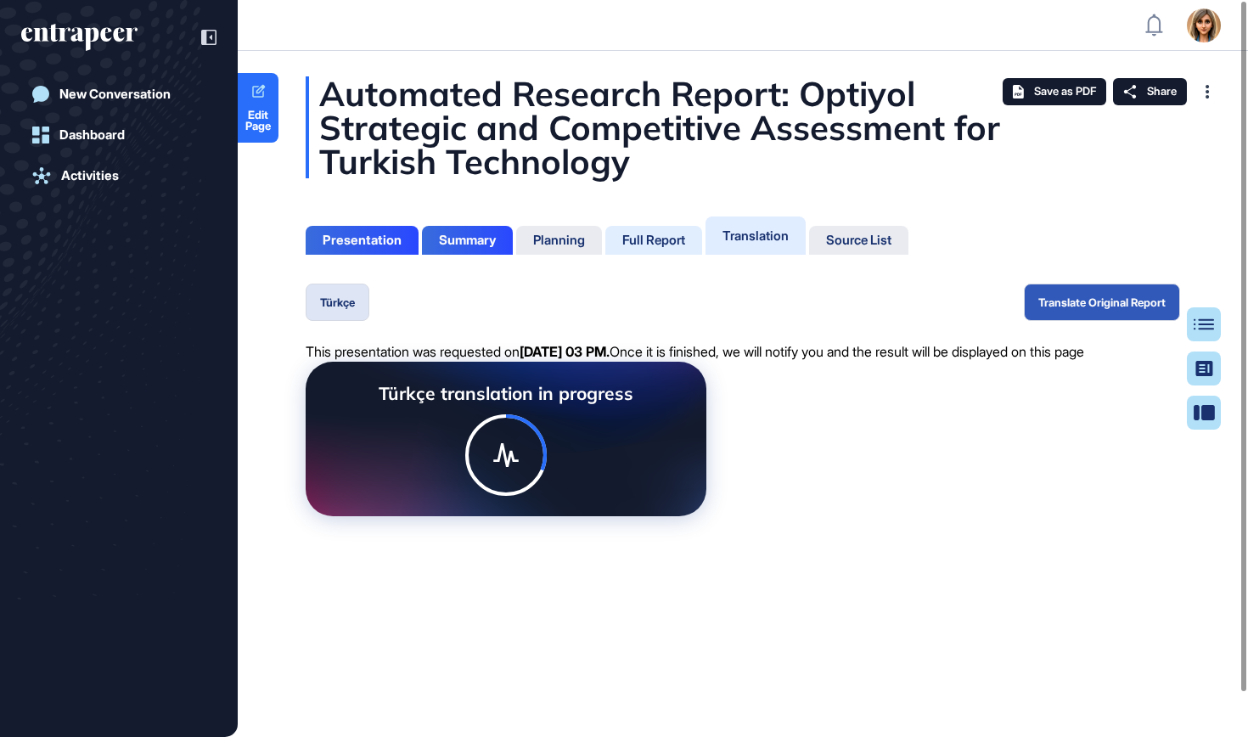
click at [643, 228] on div "Full Report" at bounding box center [653, 240] width 97 height 29
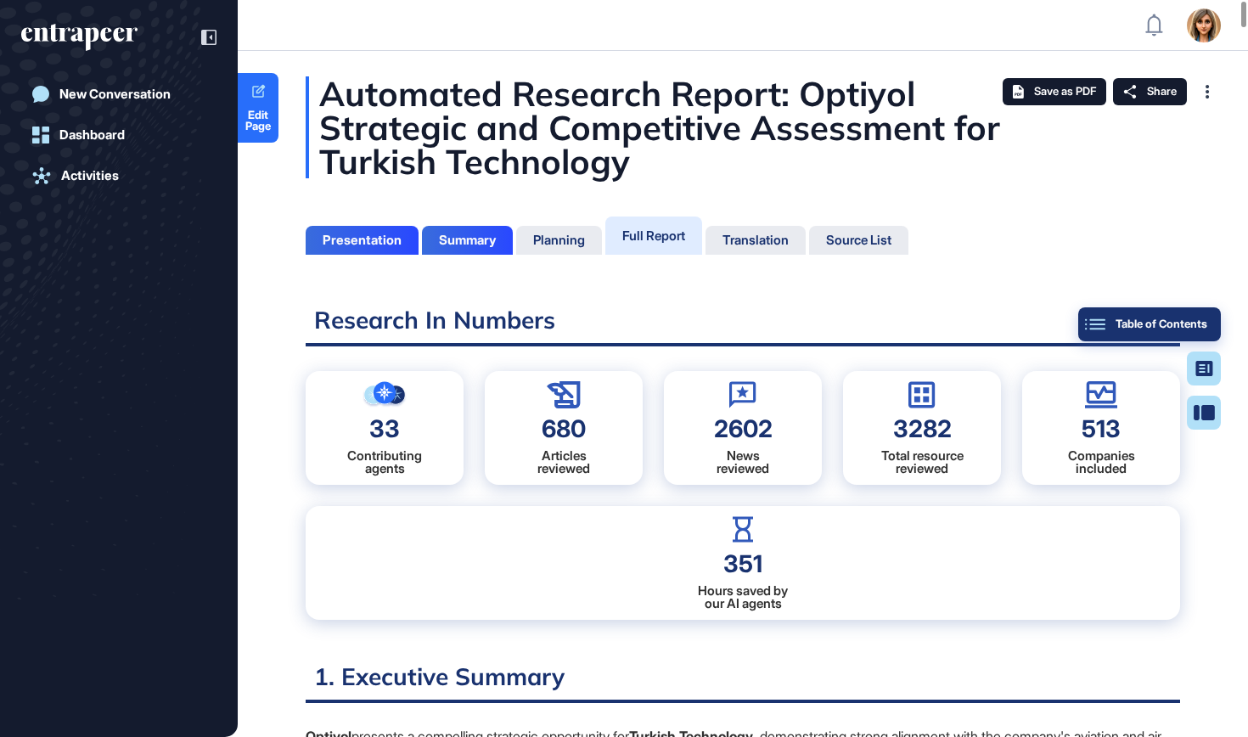
click at [1215, 396] on button "Table of Contents" at bounding box center [1204, 413] width 34 height 34
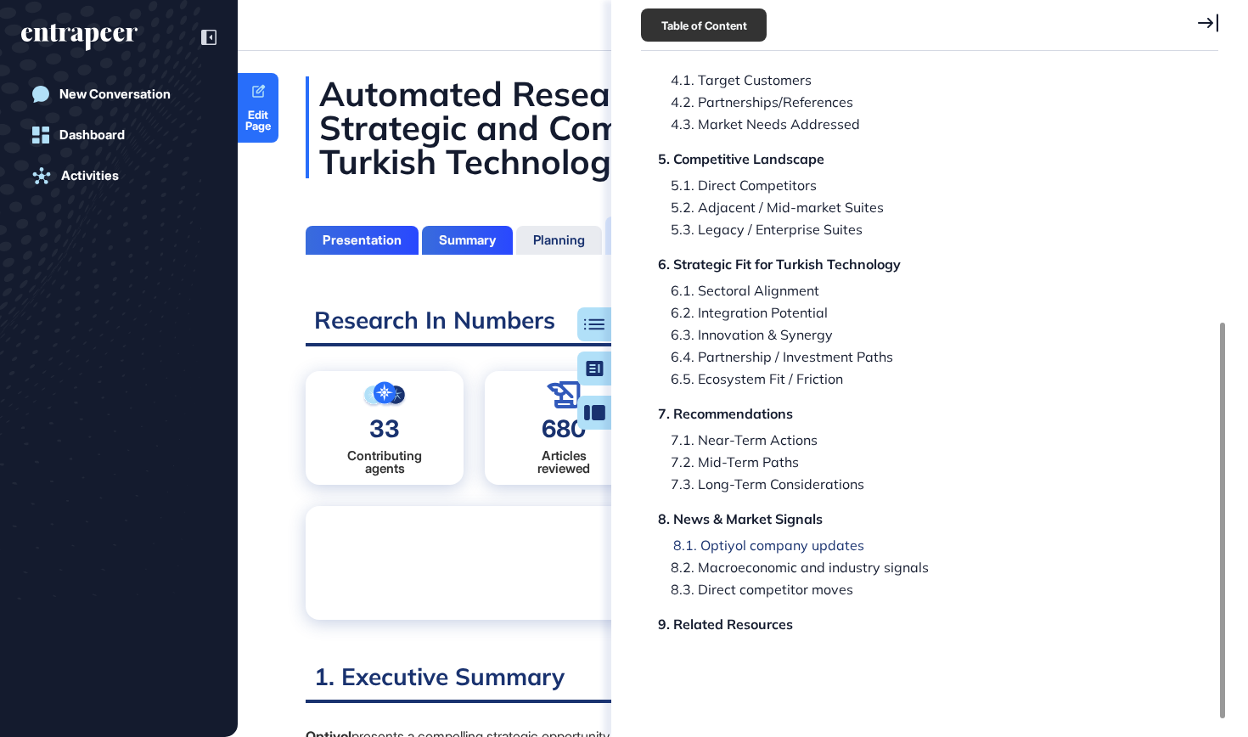
click at [783, 560] on div "8.1. Optiyol company updates" at bounding box center [793, 567] width 271 height 14
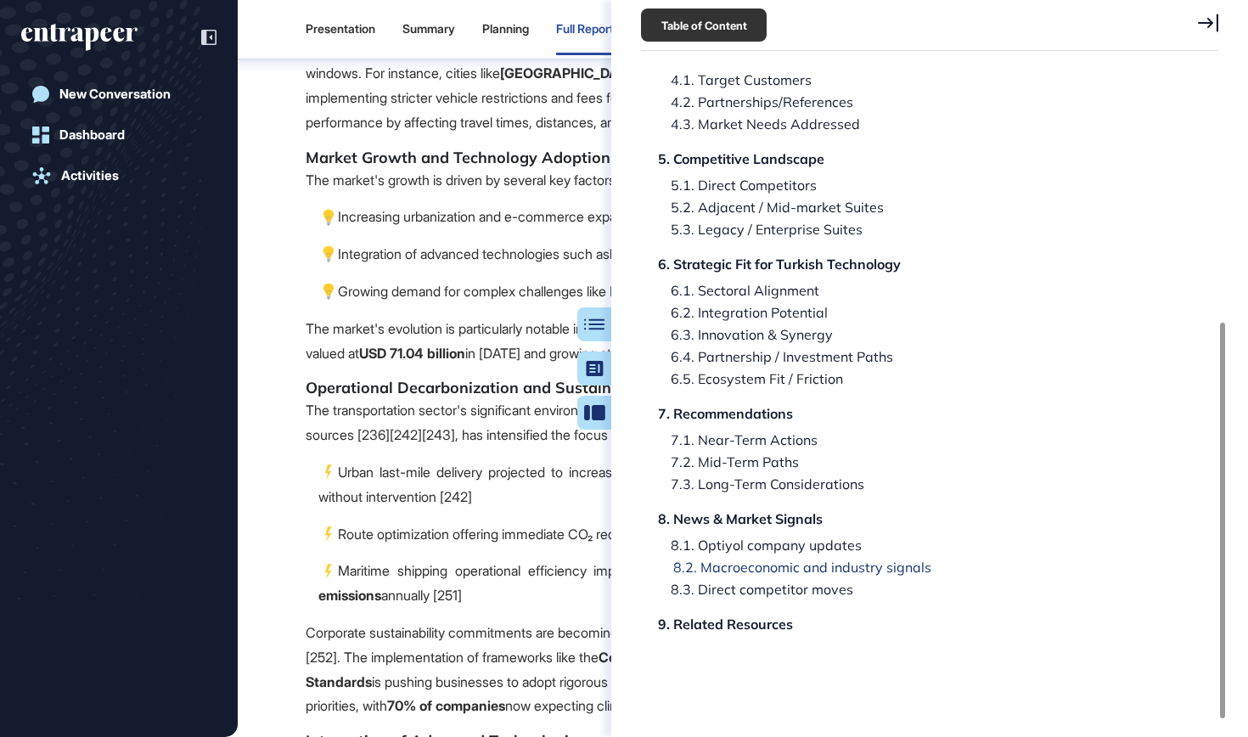
click at [777, 582] on div "8.2. Macroeconomic and industry signals" at bounding box center [755, 589] width 195 height 14
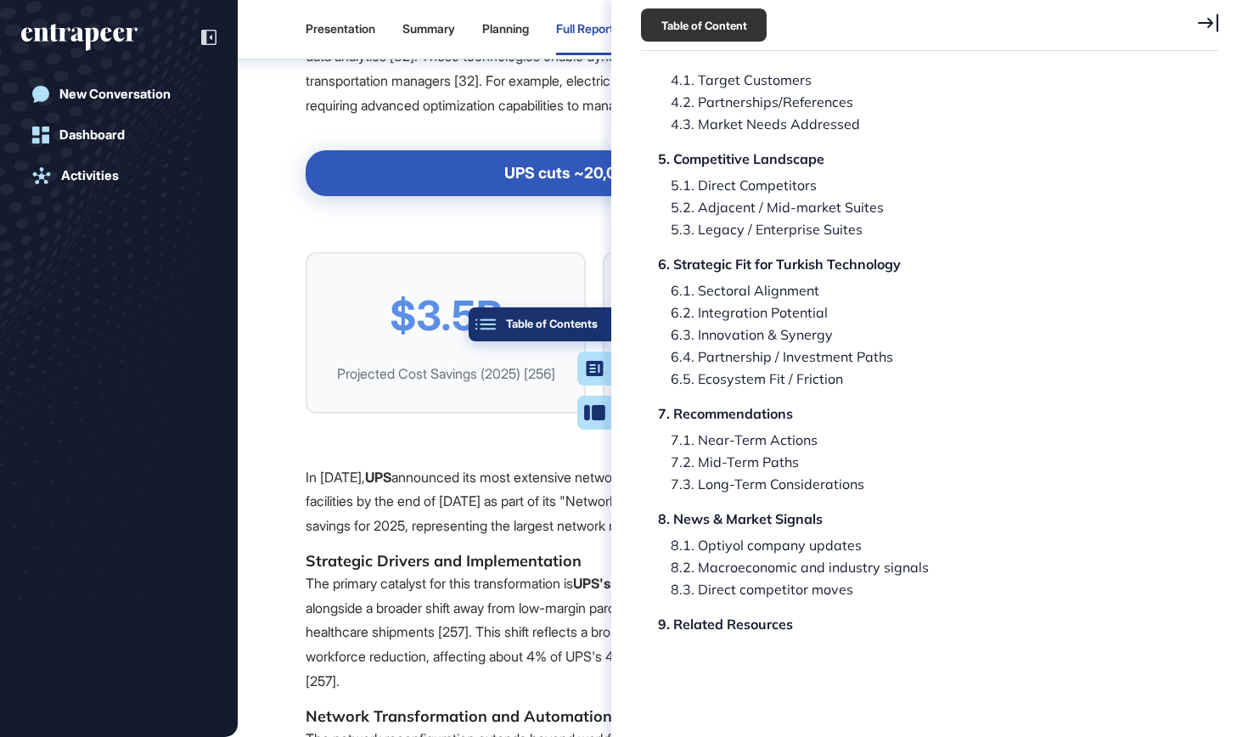
click at [589, 330] on div "Table of Contents" at bounding box center [539, 324] width 115 height 14
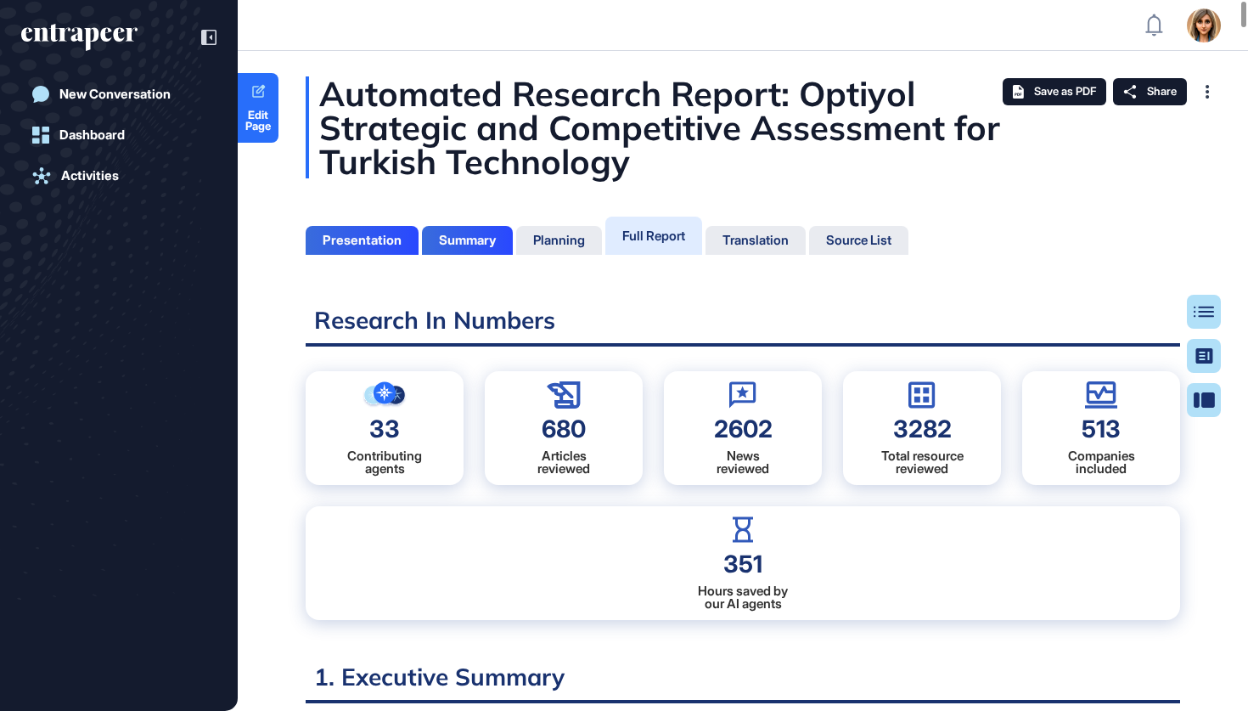
click at [623, 133] on div "Automated Research Report: Optiyol Strategic and Competitive Assessment for Tur…" at bounding box center [743, 127] width 874 height 102
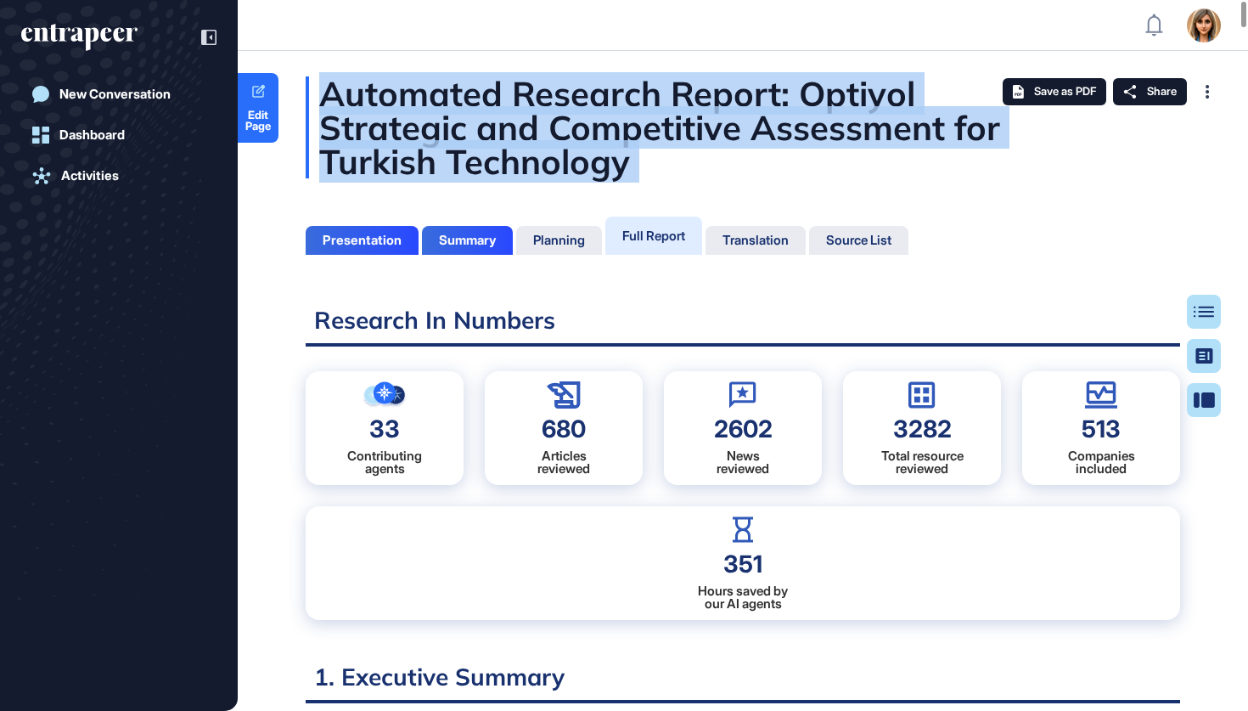
copy div "Automated Research Report: Optiyol Strategic and Competitive Assessment for Tur…"
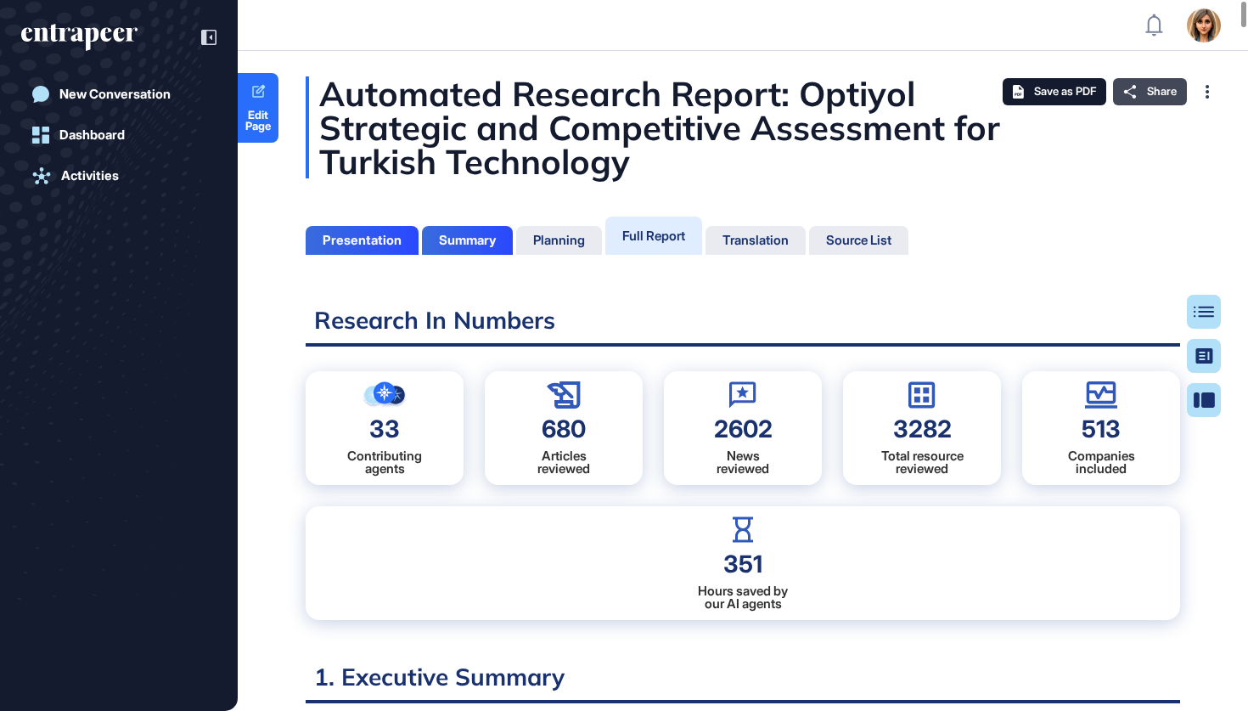
click at [1136, 97] on div "Share" at bounding box center [1150, 91] width 74 height 27
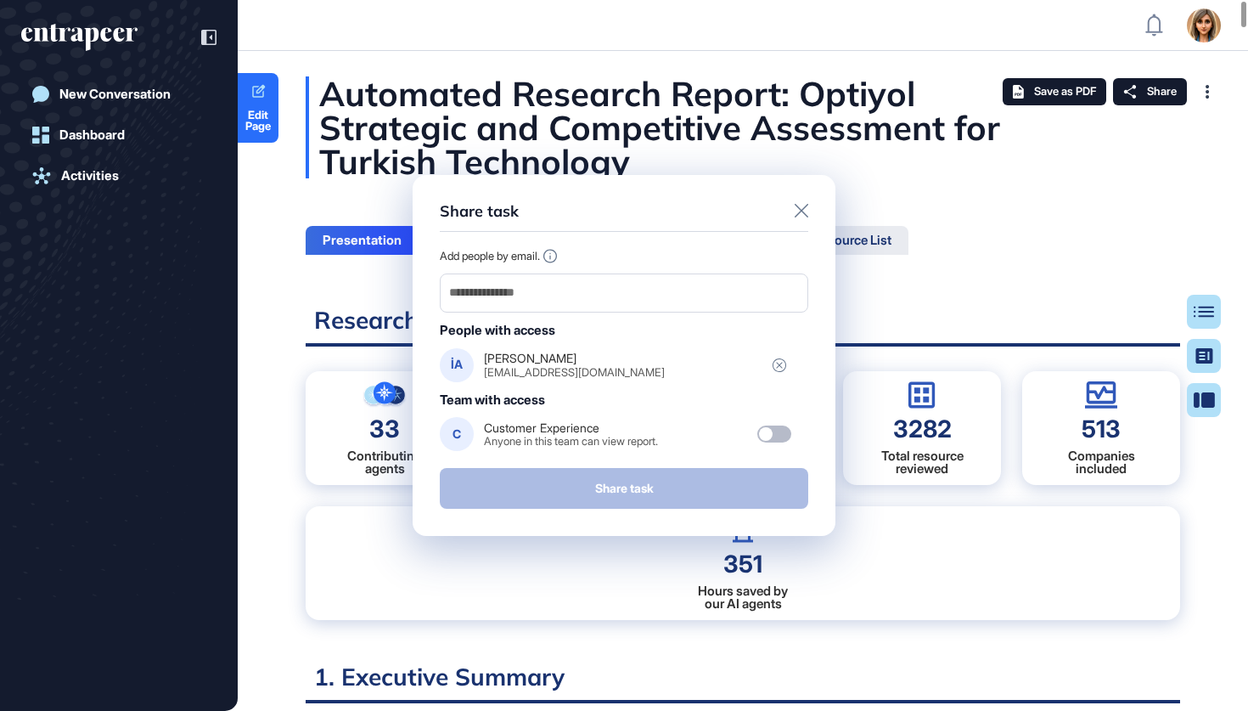
click at [1018, 244] on div "Share task Add people by email. People with access İA İbrahim ibrahimasa@thy.co…" at bounding box center [624, 355] width 1248 height 711
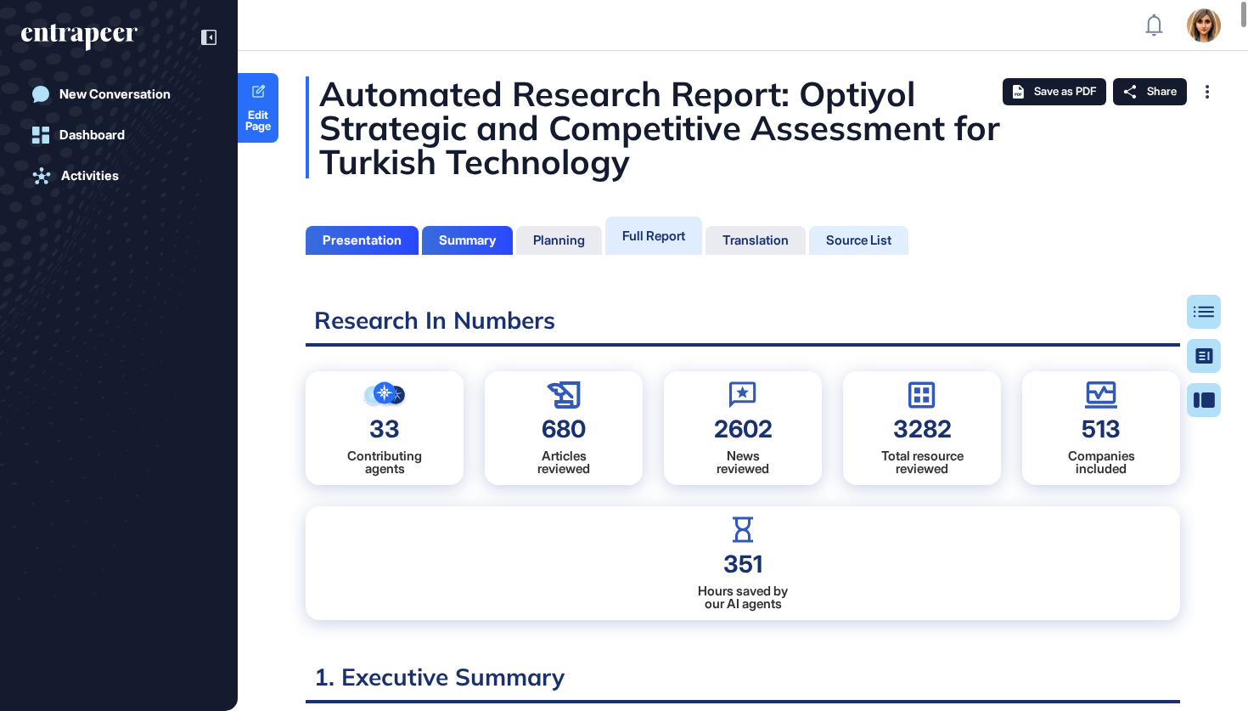
click at [855, 239] on div "Source List" at bounding box center [858, 240] width 65 height 15
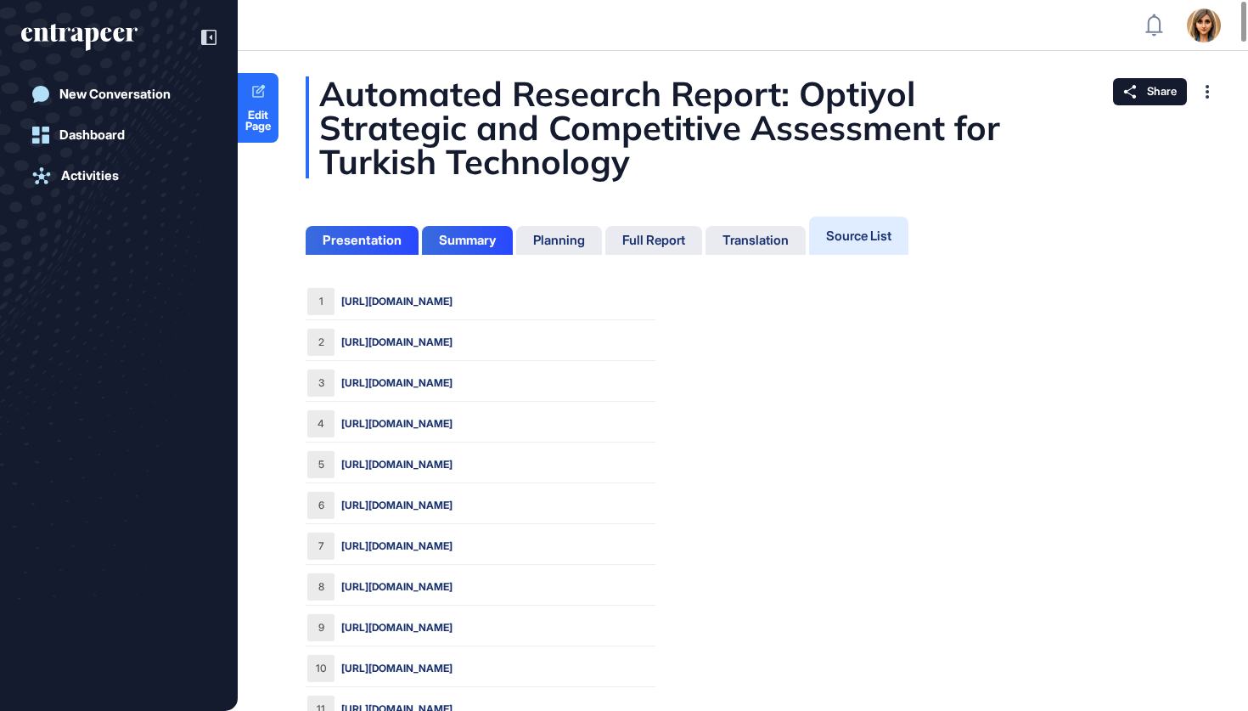
click at [452, 505] on link "https://www.optiyol.com/atakan-basmaci" at bounding box center [396, 504] width 111 height 15
click at [628, 235] on div "Full Report" at bounding box center [653, 240] width 63 height 15
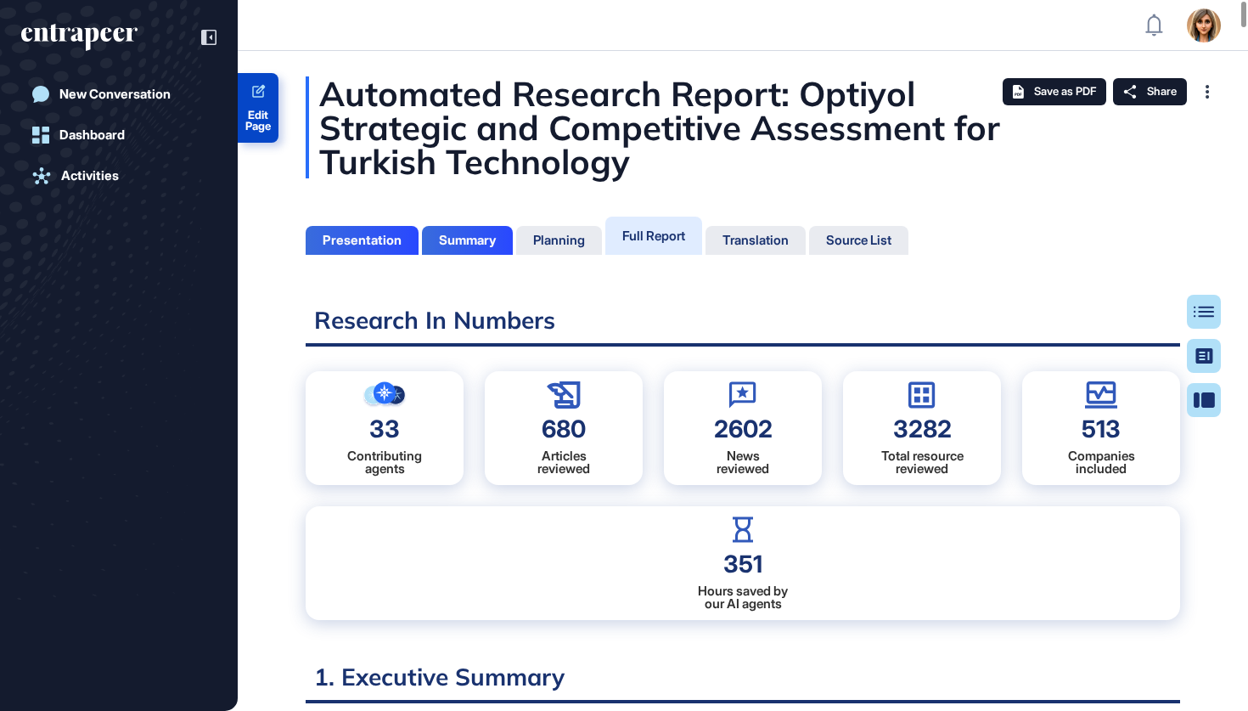
click at [256, 93] on icon at bounding box center [258, 92] width 16 height 16
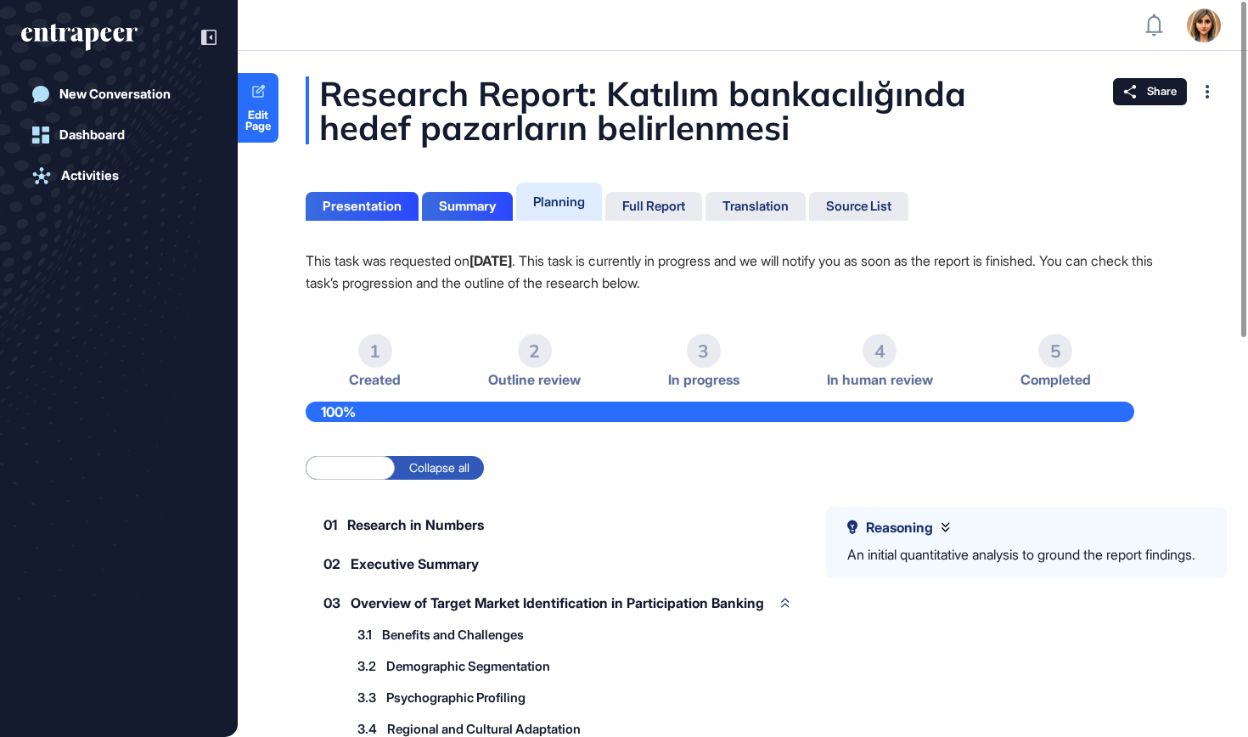
scroll to position [1, 1]
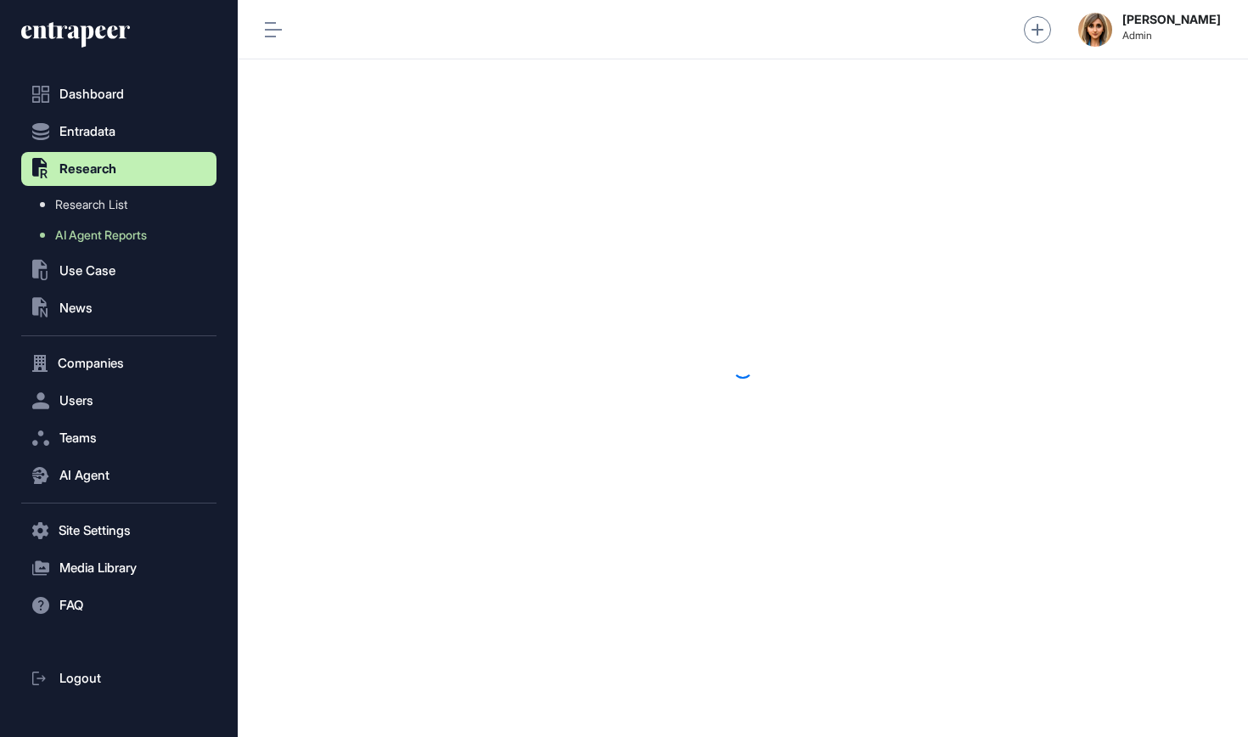
scroll to position [1, 1]
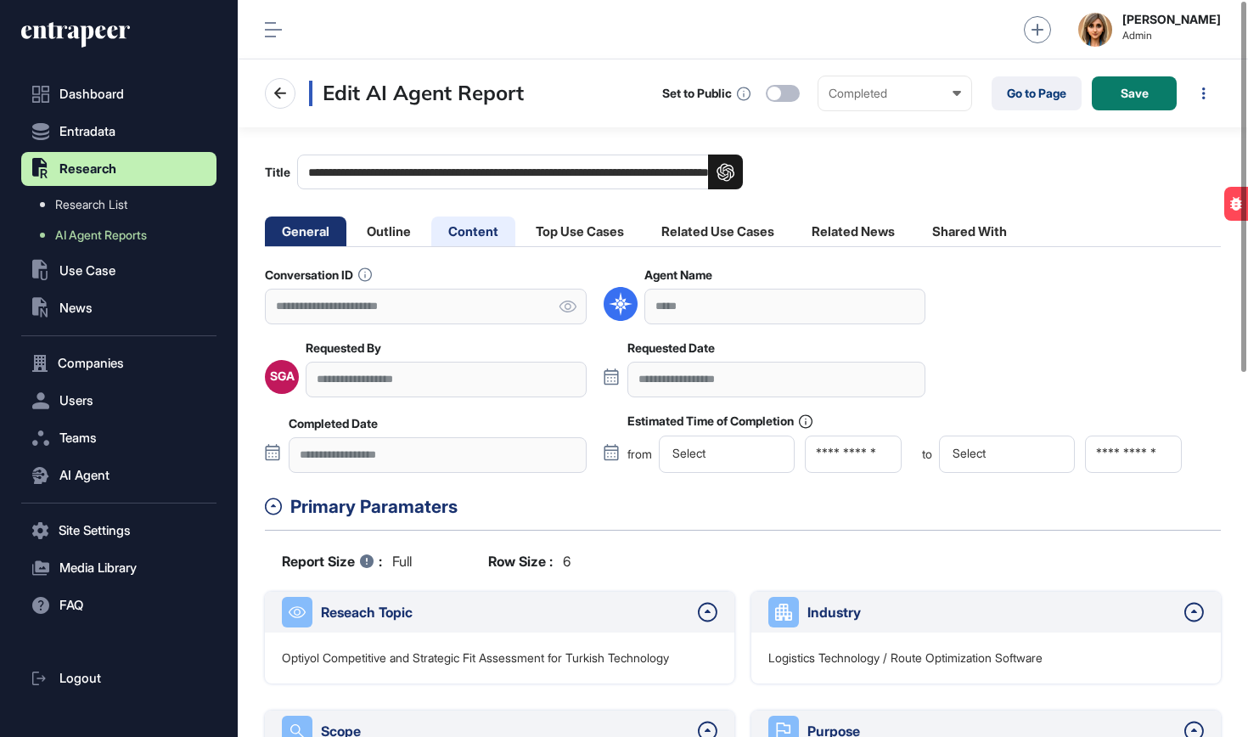
click at [519, 245] on li "Content" at bounding box center [580, 231] width 122 height 30
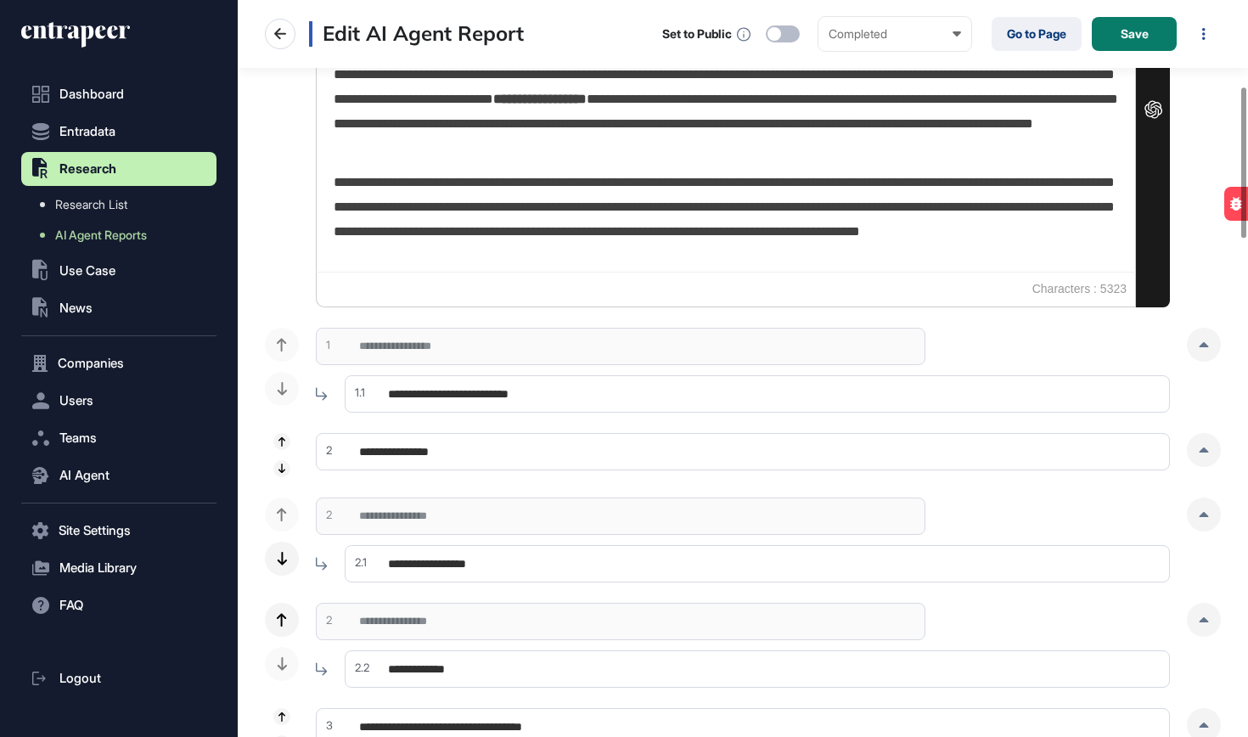
scroll to position [423, 0]
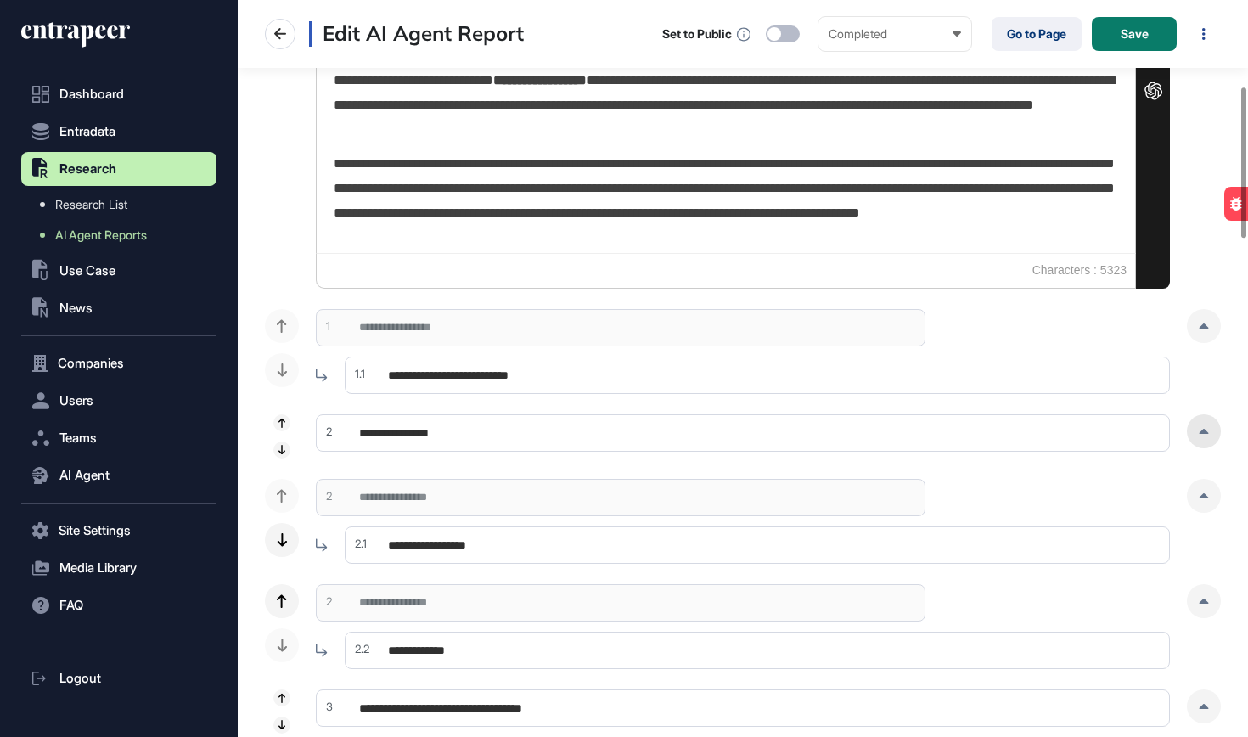
click at [1205, 427] on div at bounding box center [1204, 431] width 34 height 34
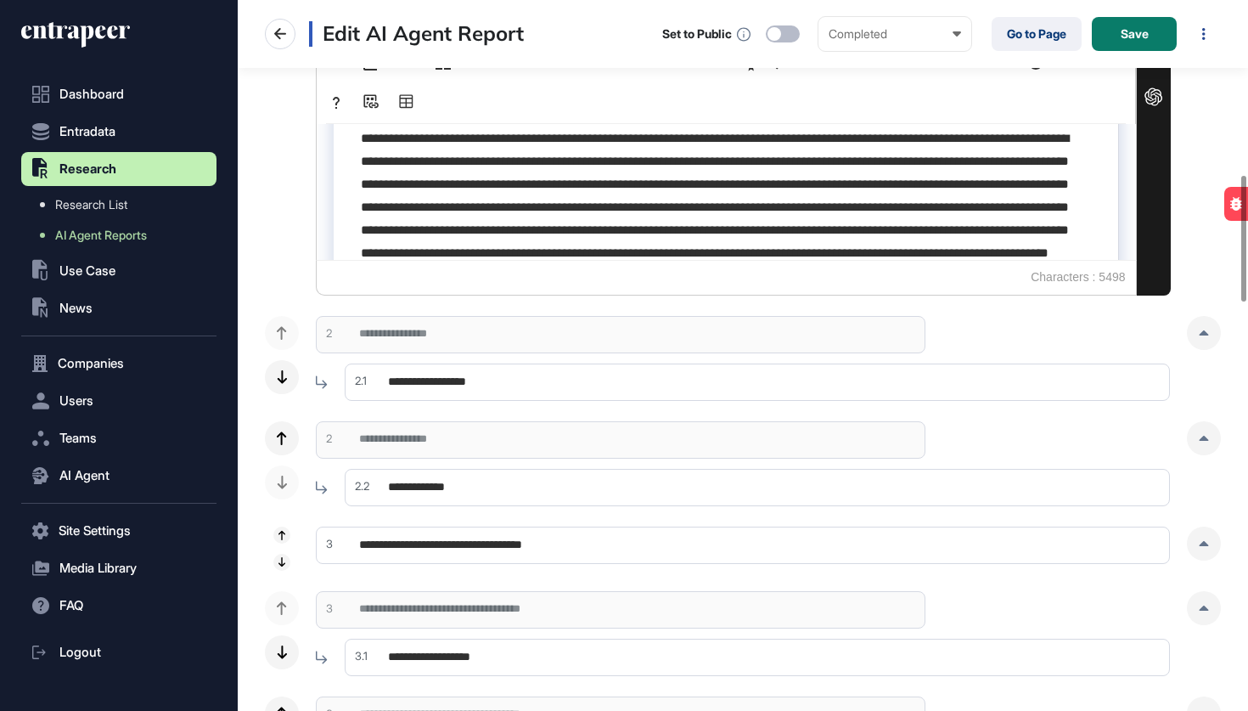
scroll to position [986, 0]
click at [1206, 435] on icon at bounding box center [1204, 437] width 10 height 5
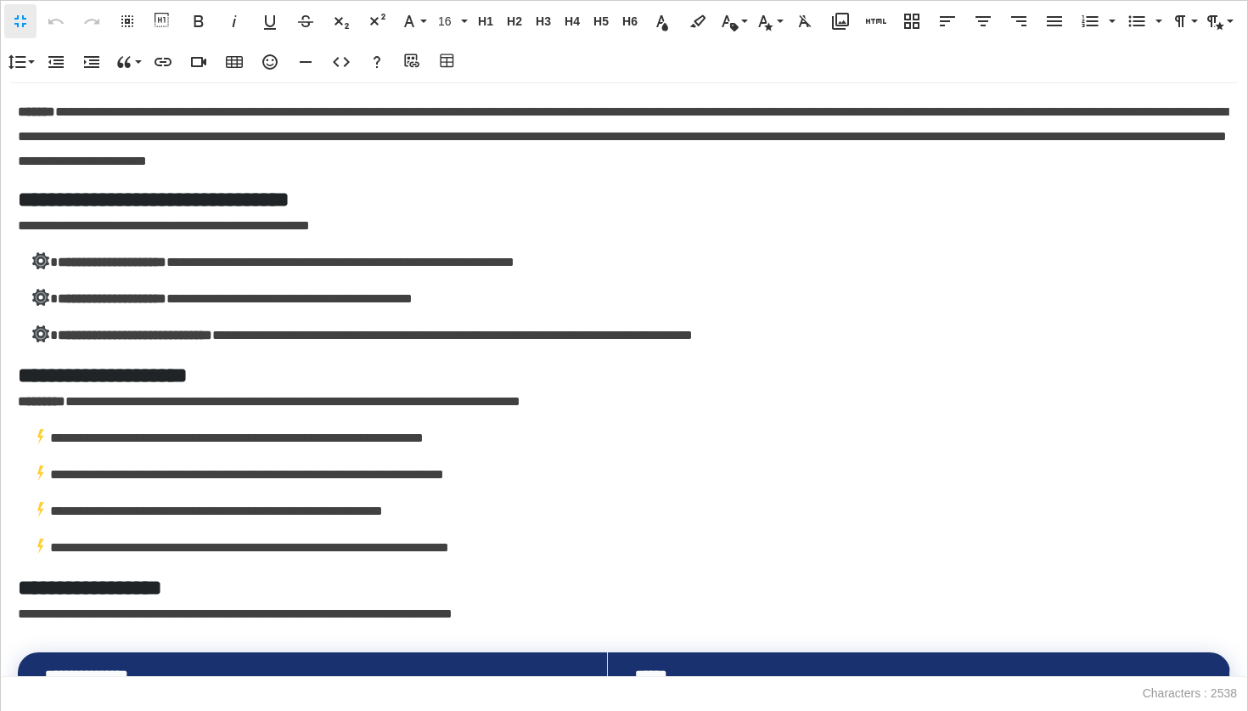
scroll to position [0, 0]
click at [711, 155] on p "**********" at bounding box center [624, 135] width 1212 height 71
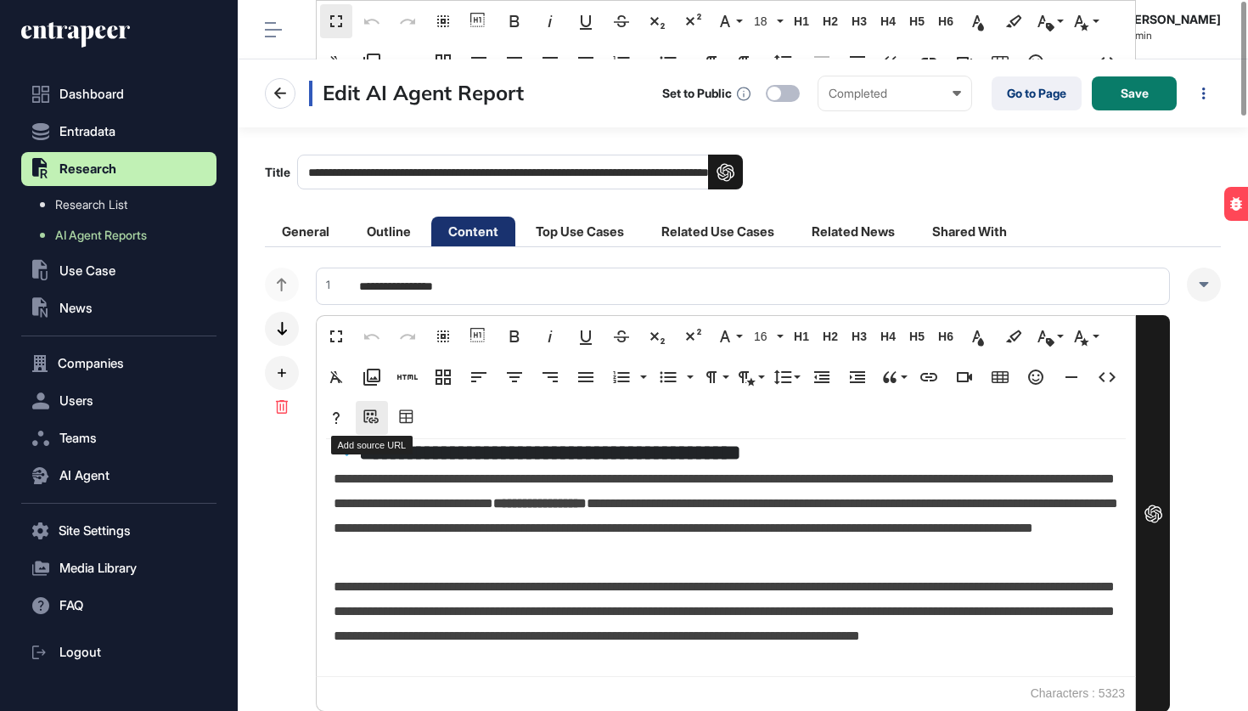
click at [366, 417] on icon "button" at bounding box center [372, 417] width 20 height 17
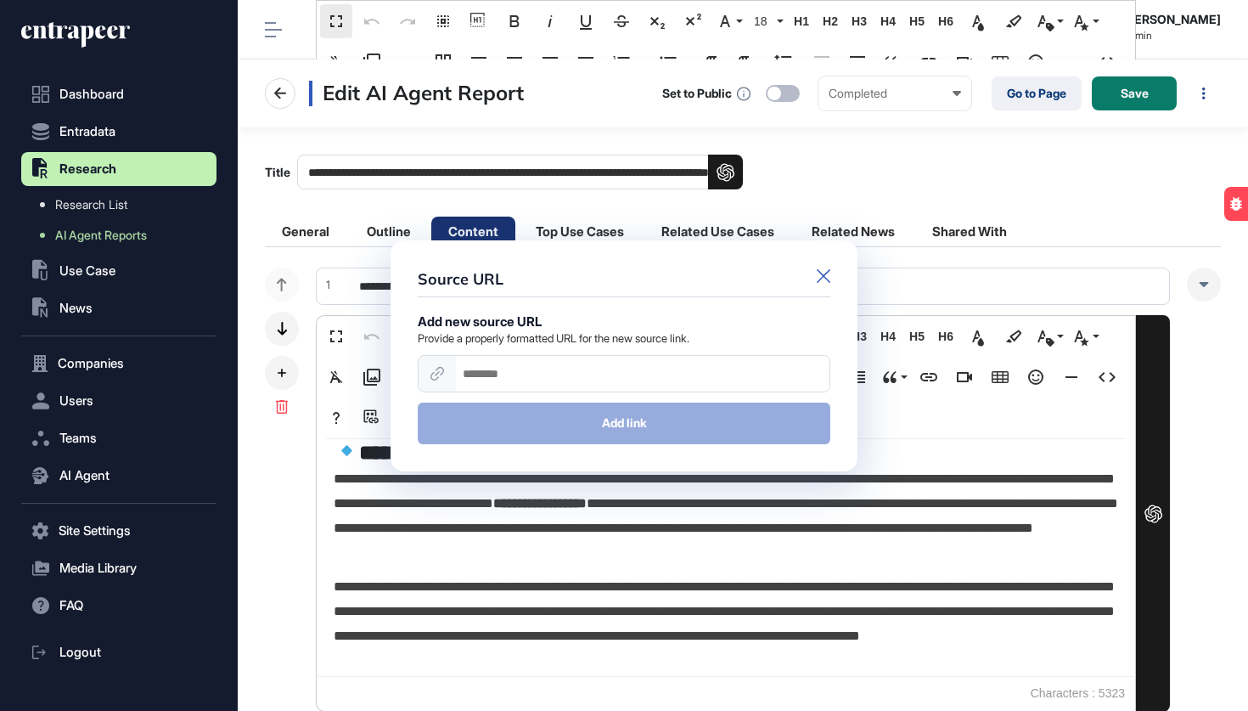
click at [820, 278] on icon at bounding box center [824, 275] width 14 height 14
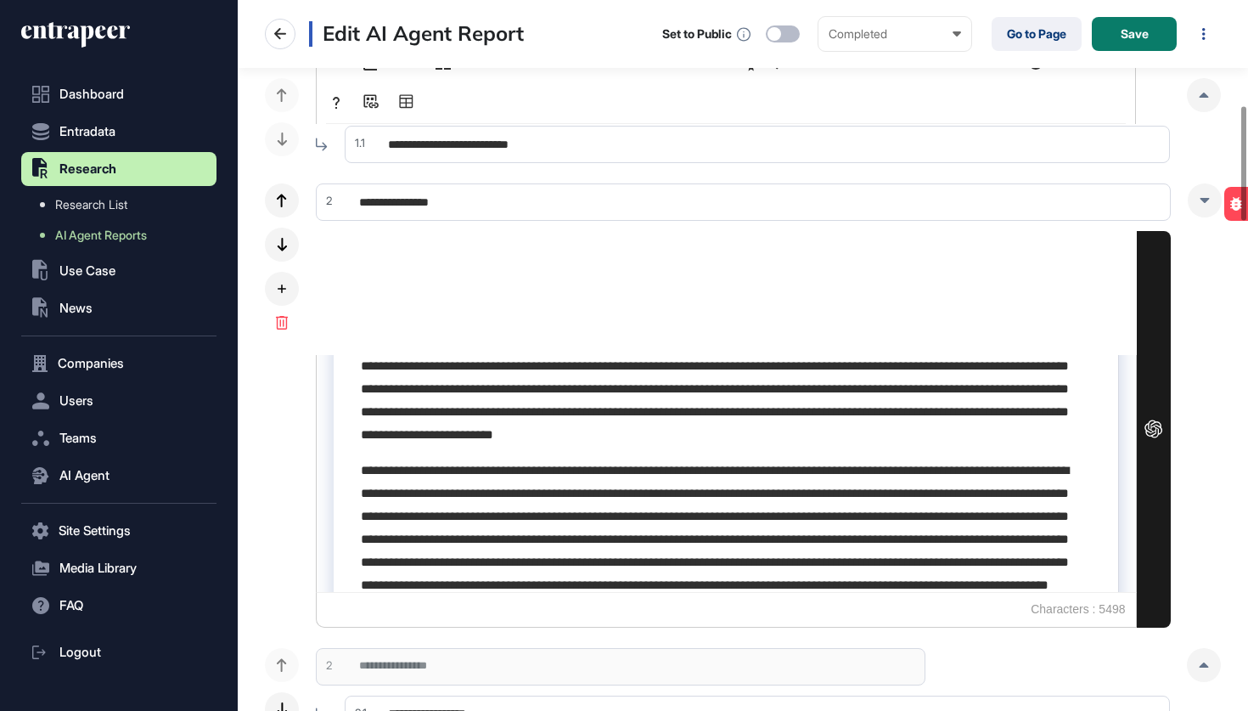
click at [901, 395] on p "**********" at bounding box center [726, 377] width 730 height 138
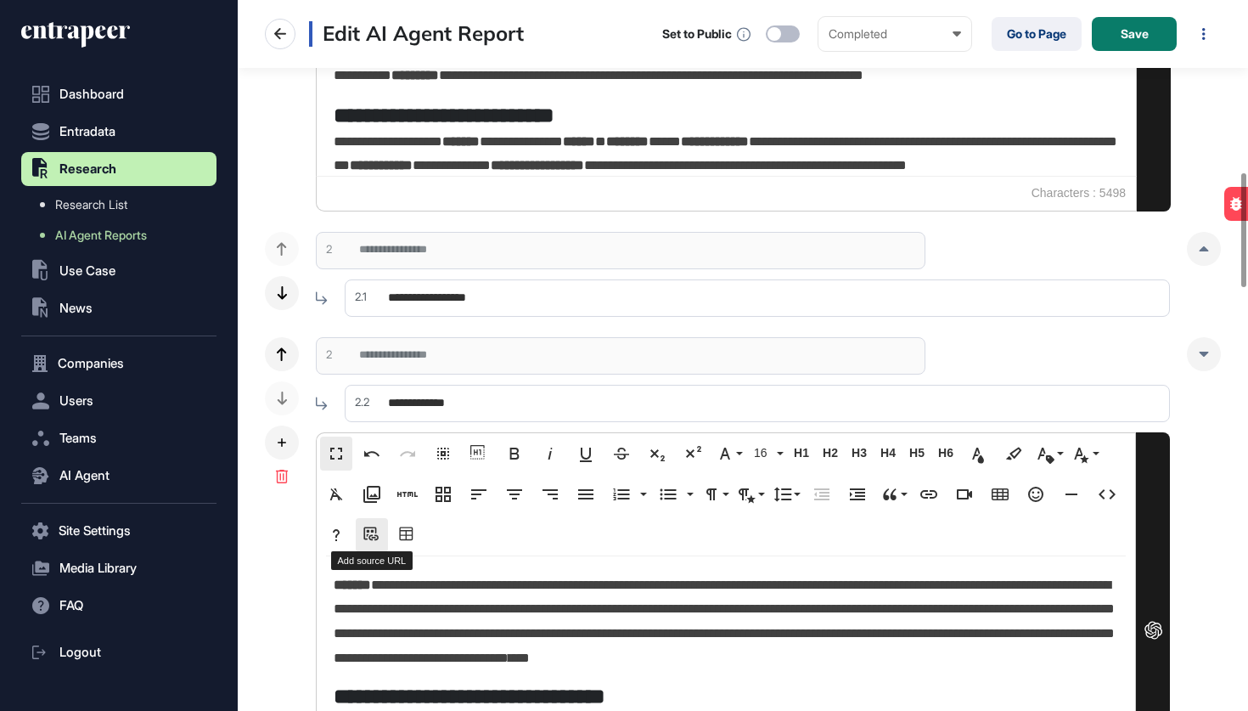
click at [369, 531] on icon "button" at bounding box center [370, 533] width 15 height 14
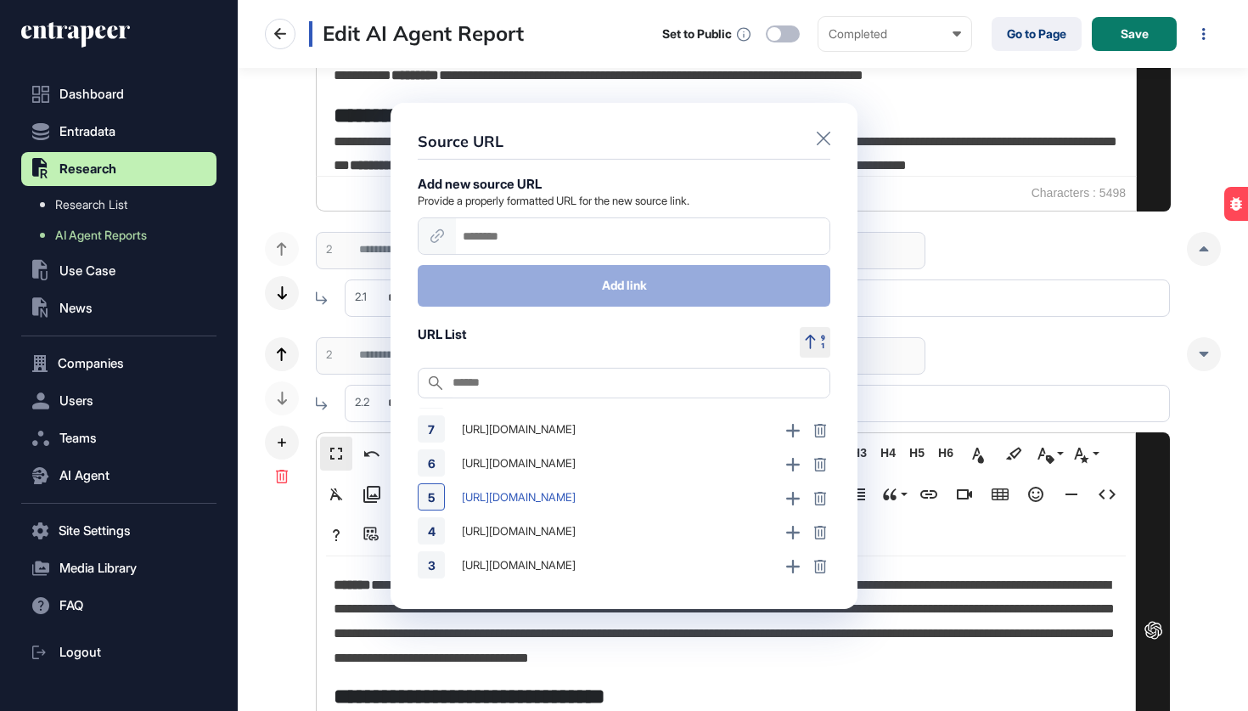
scroll to position [166, 0]
click at [821, 138] on icon at bounding box center [824, 138] width 14 height 14
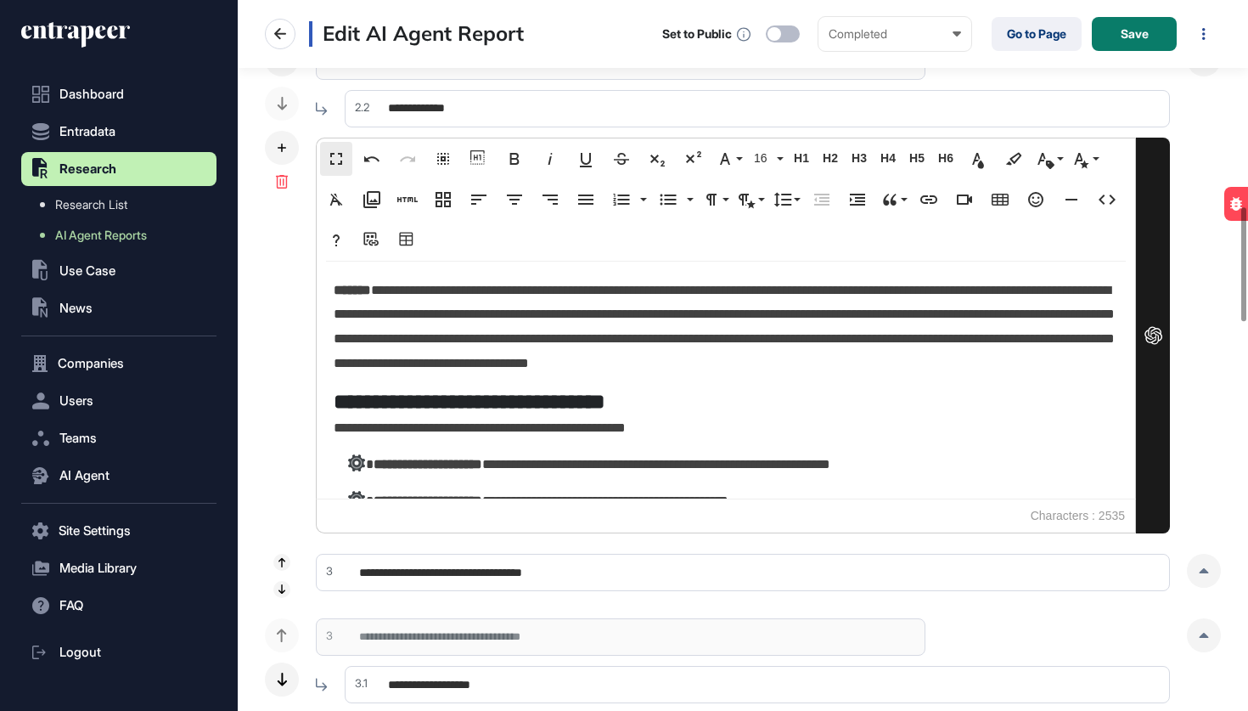
scroll to position [1255, 0]
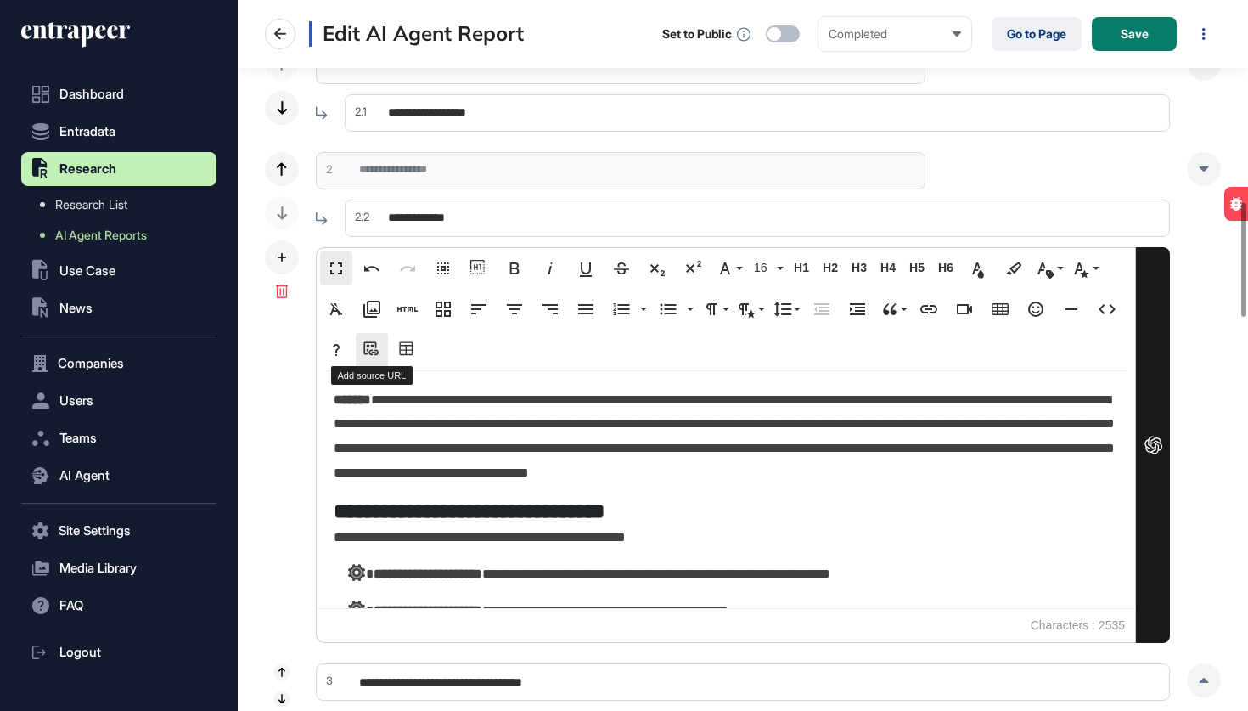
click at [378, 351] on icon "button" at bounding box center [370, 348] width 15 height 14
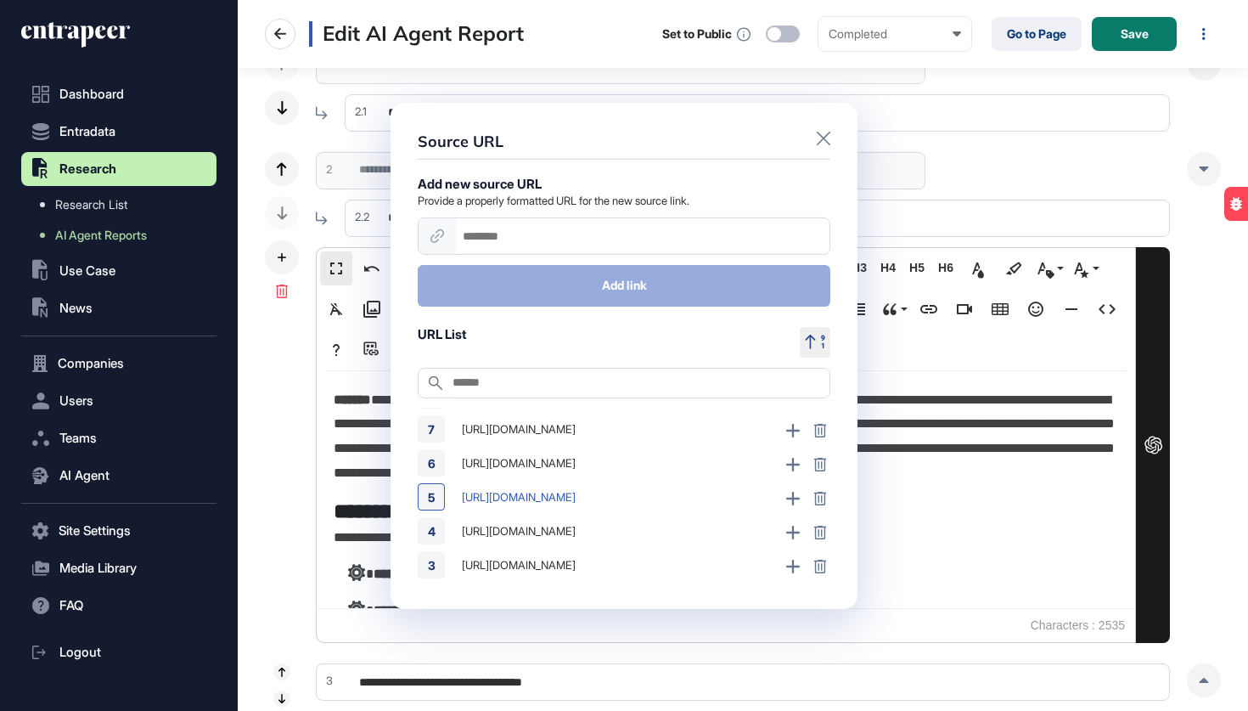
scroll to position [166, 0]
click at [817, 464] on icon at bounding box center [820, 465] width 14 height 14
click at [802, 463] on div "Remove" at bounding box center [806, 463] width 42 height 14
click at [817, 128] on div "**********" at bounding box center [623, 355] width 467 height 506
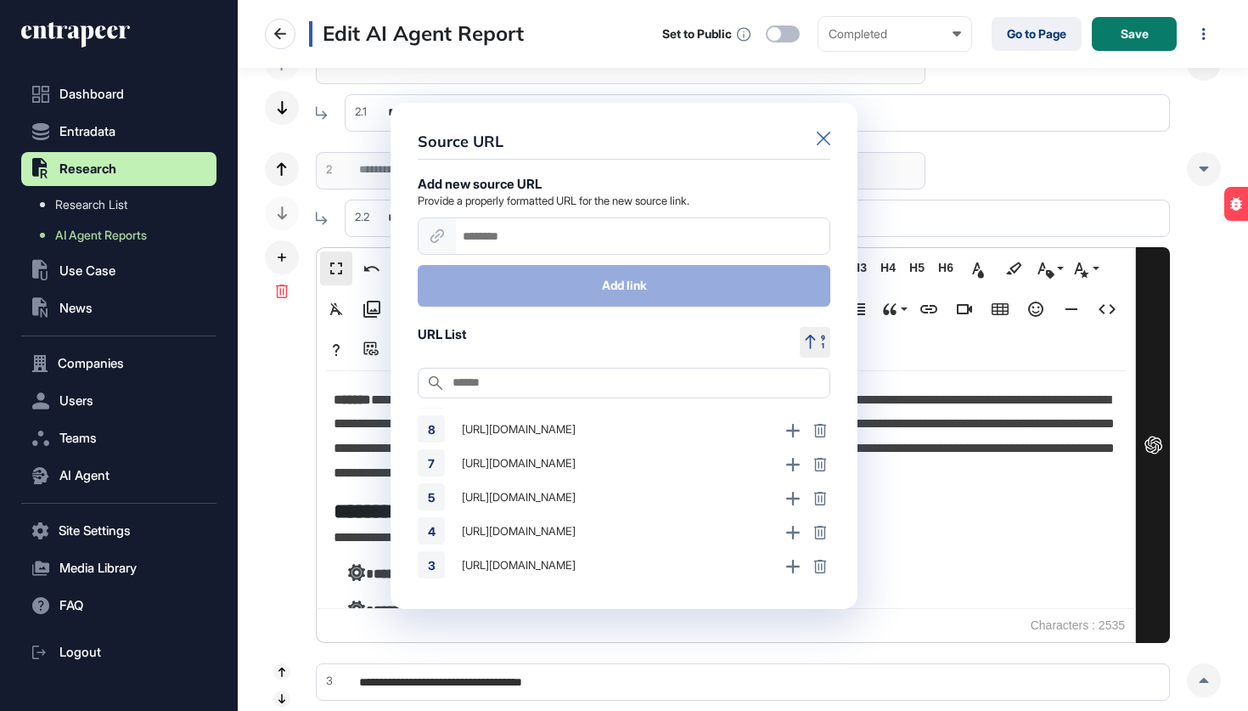
click at [822, 139] on icon at bounding box center [824, 138] width 14 height 14
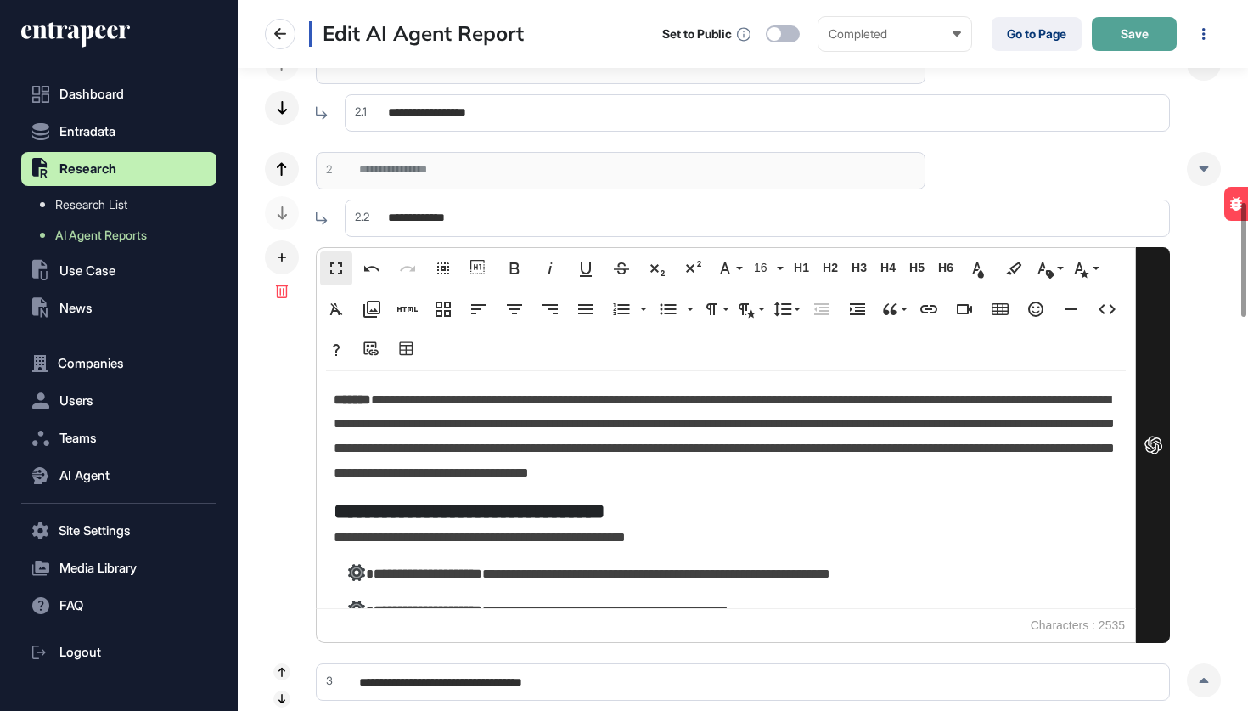
click at [1166, 37] on button "Save" at bounding box center [1134, 34] width 85 height 34
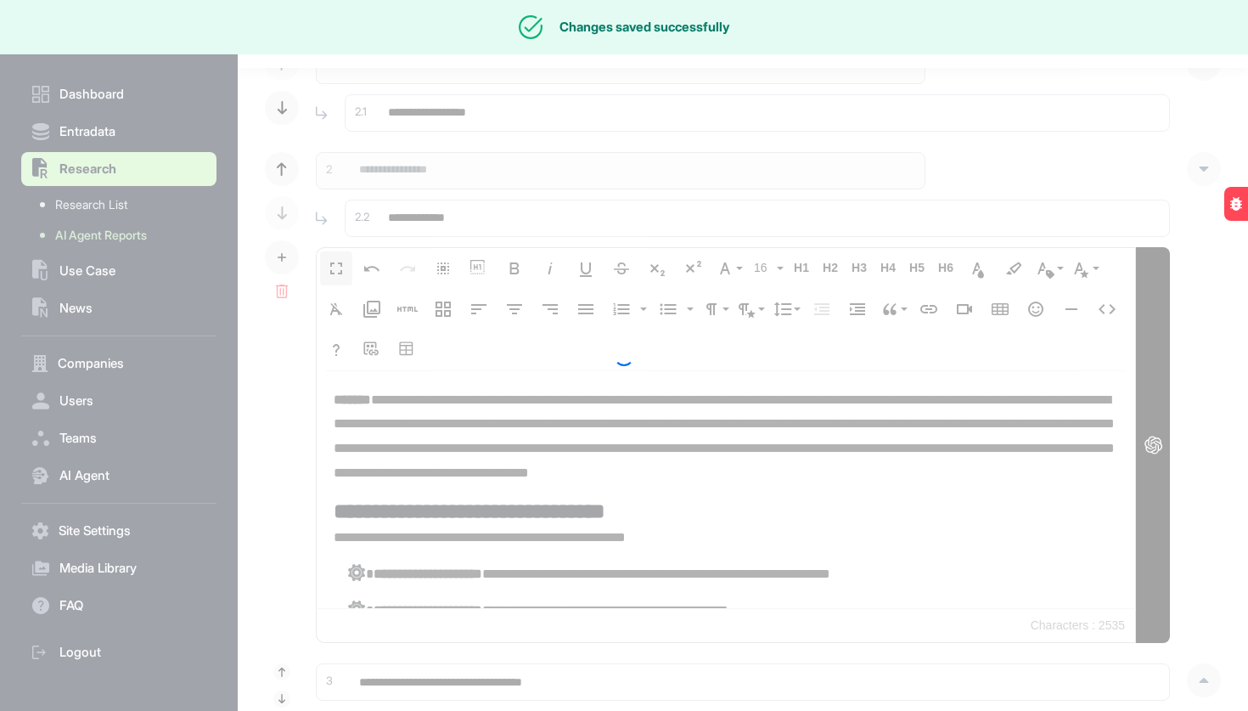
scroll to position [0, 0]
